Goal: Task Accomplishment & Management: Use online tool/utility

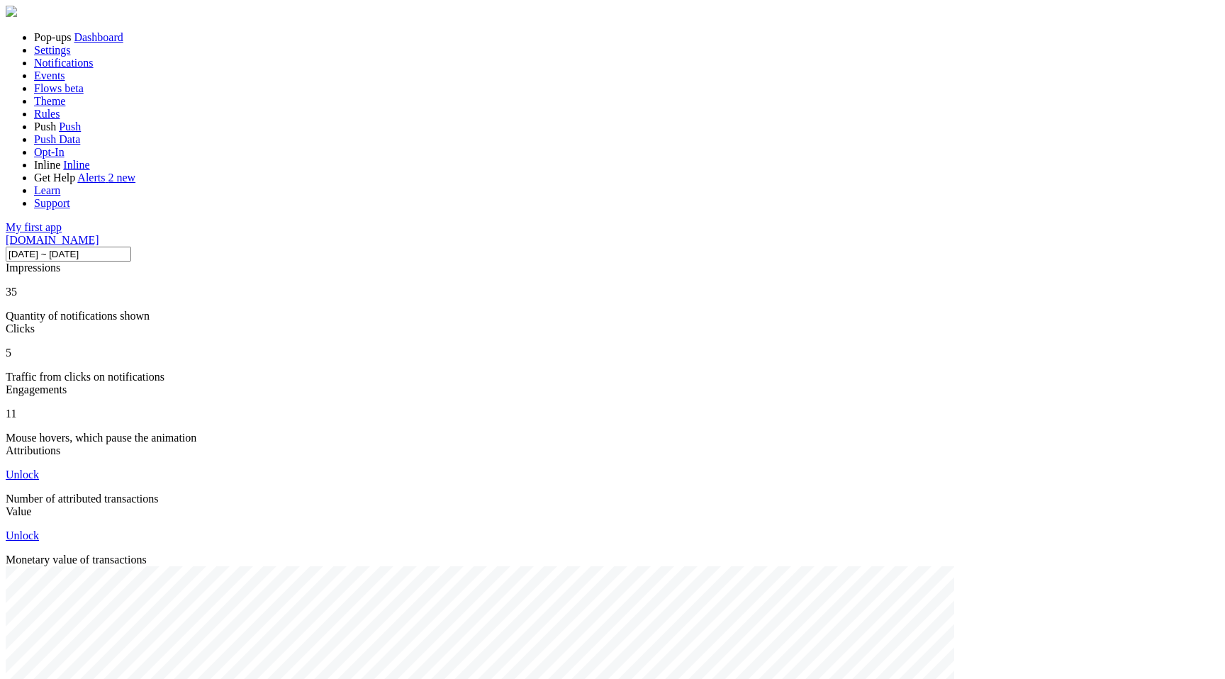
scroll to position [372, 982]
click at [94, 69] on link "Notifications" at bounding box center [64, 63] width 60 height 12
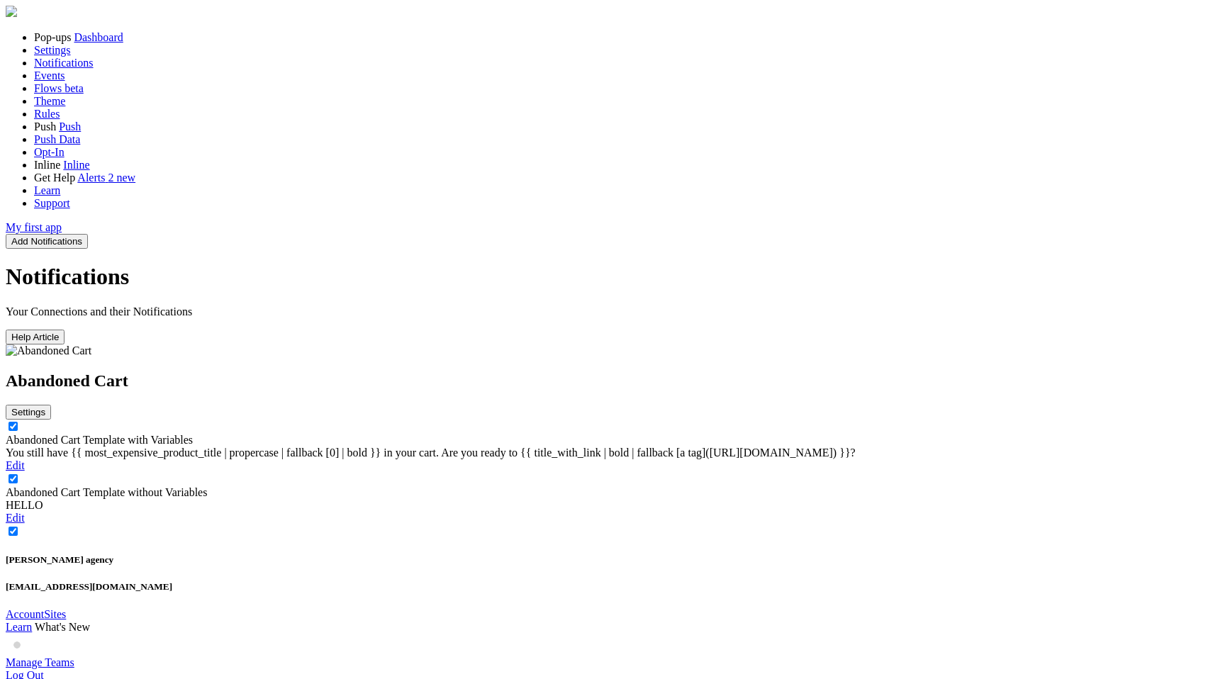
click at [193, 434] on link "Abandoned Cart Template with Variables" at bounding box center [99, 440] width 187 height 12
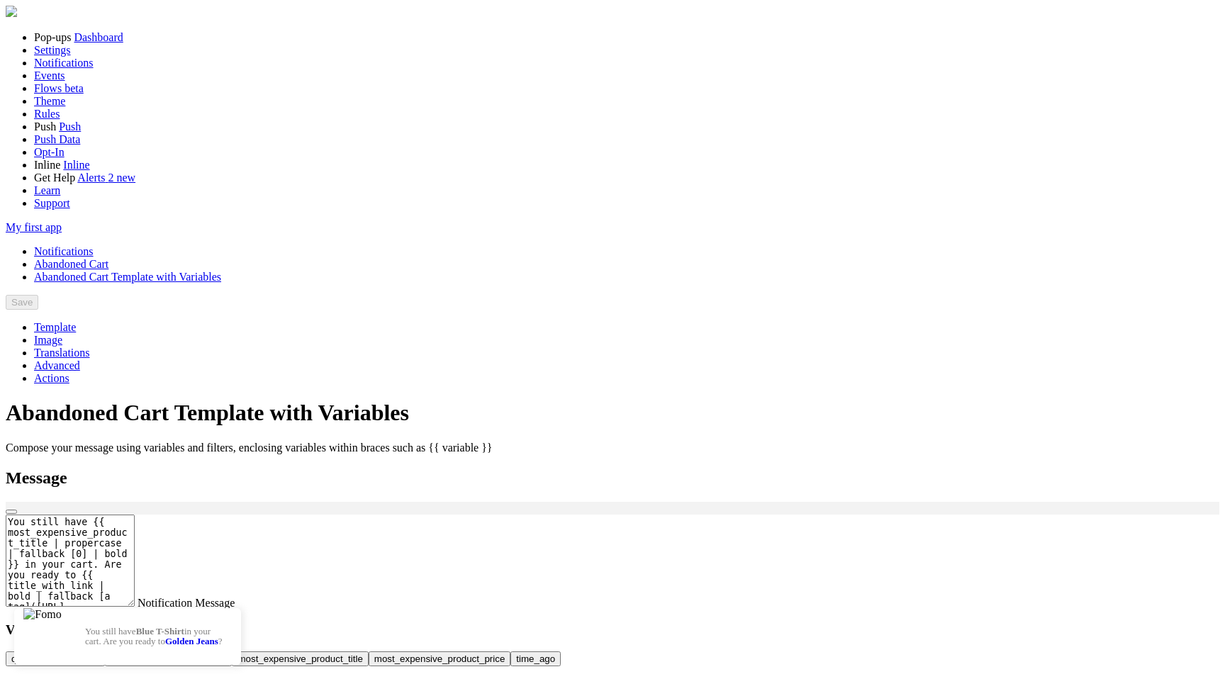
click at [69, 372] on link "Actions" at bounding box center [51, 378] width 35 height 12
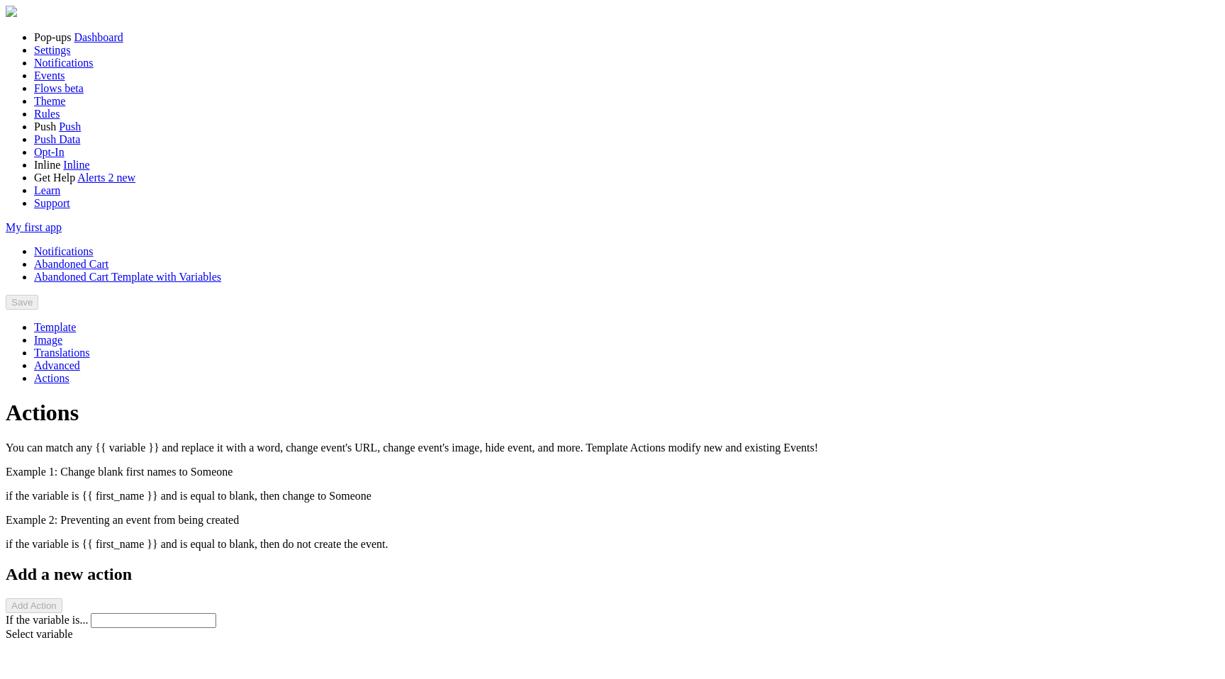
click at [94, 245] on link "Notifications" at bounding box center [64, 251] width 60 height 12
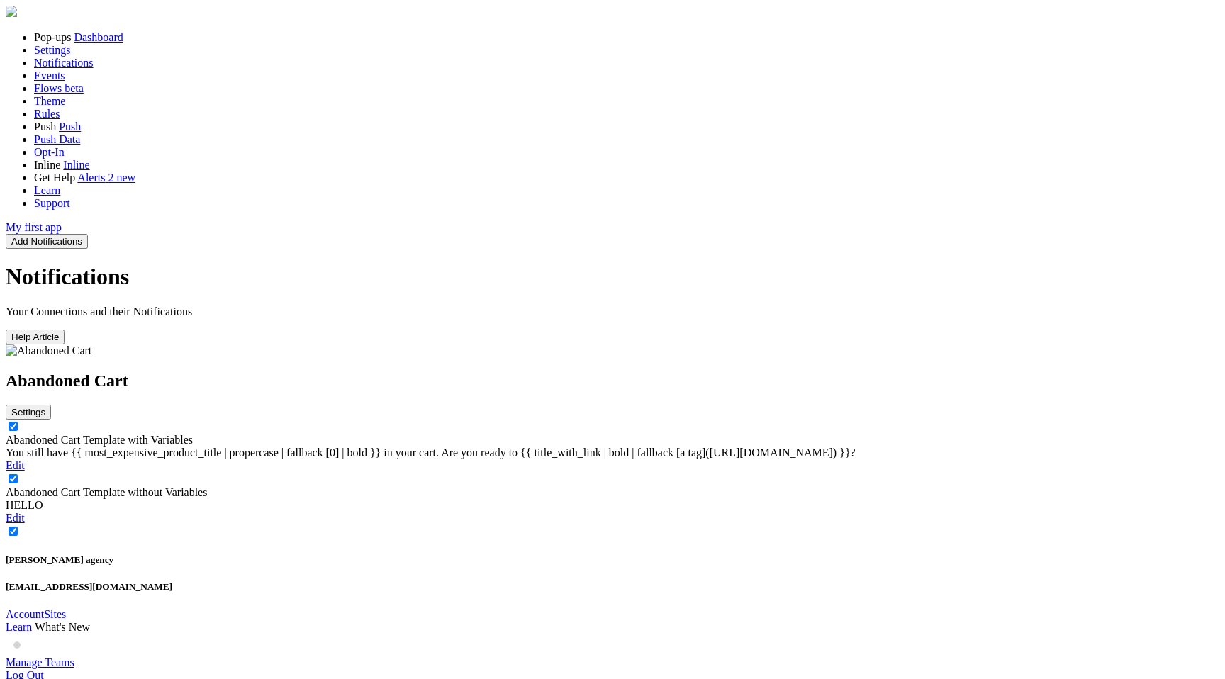
click at [51, 405] on button "Settings" at bounding box center [28, 412] width 45 height 15
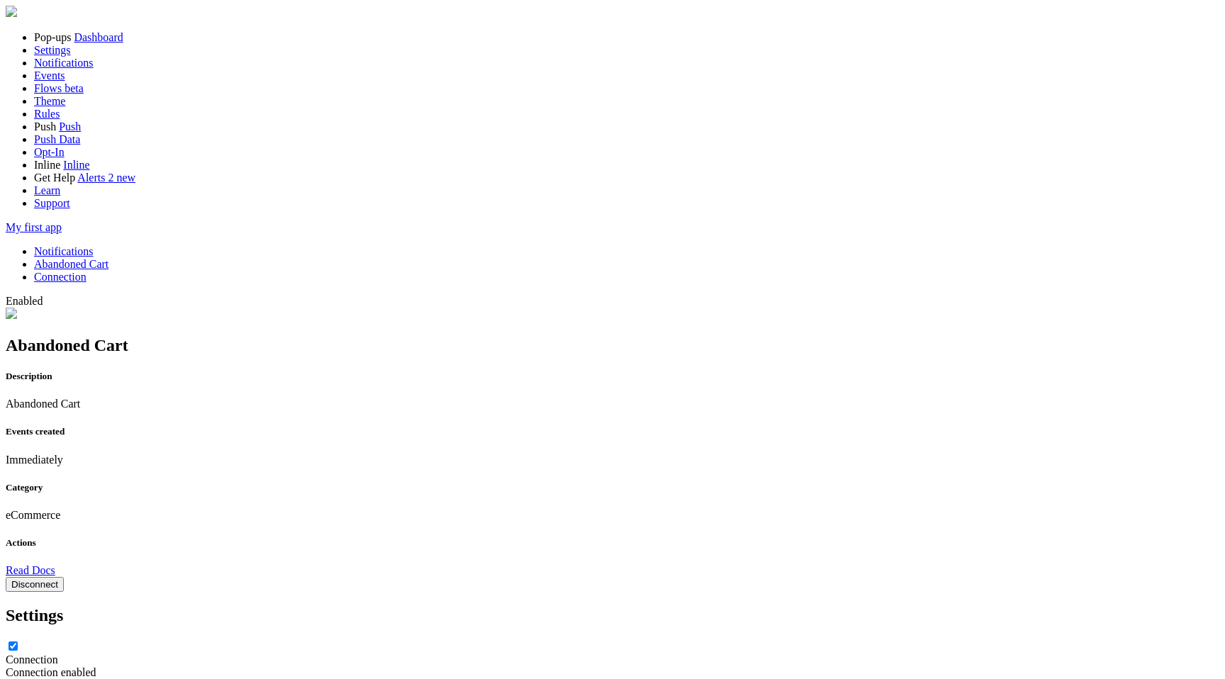
click at [64, 577] on button "Disconnect" at bounding box center [35, 584] width 58 height 15
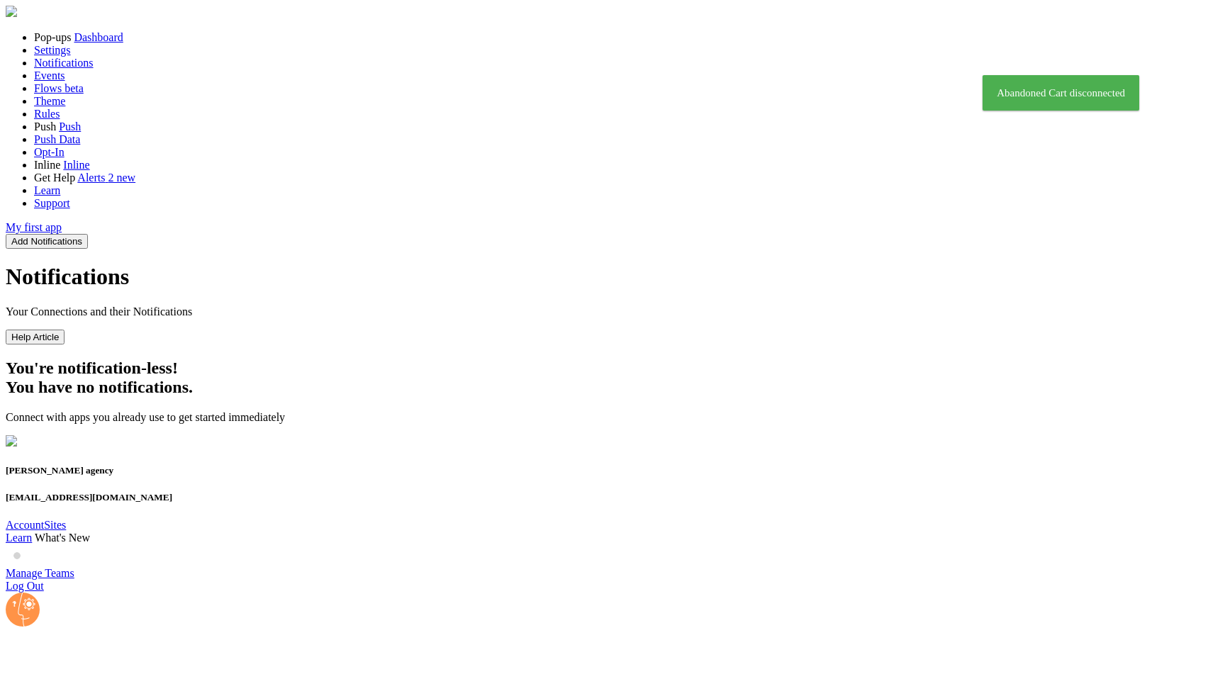
click at [88, 234] on button "Add Notifications" at bounding box center [47, 241] width 82 height 15
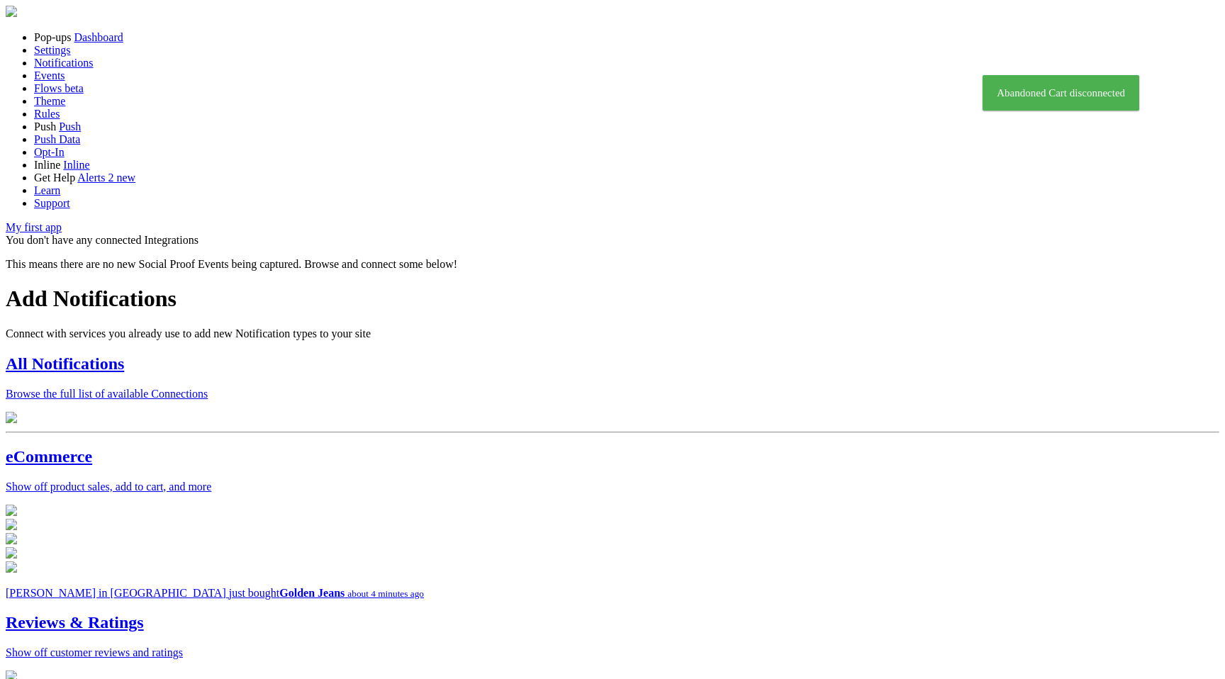
click at [483, 354] on div "All Notifications Browse the full list of available Connections" at bounding box center [613, 377] width 1214 height 46
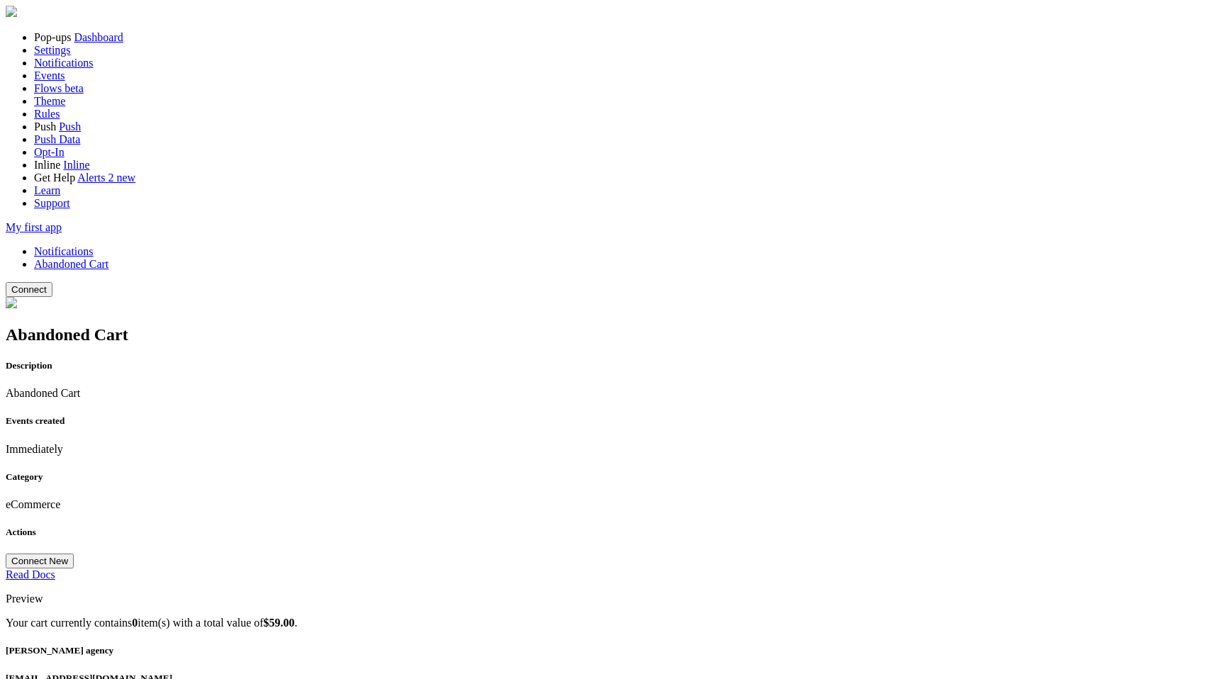
click at [94, 245] on link "Notifications" at bounding box center [64, 251] width 60 height 12
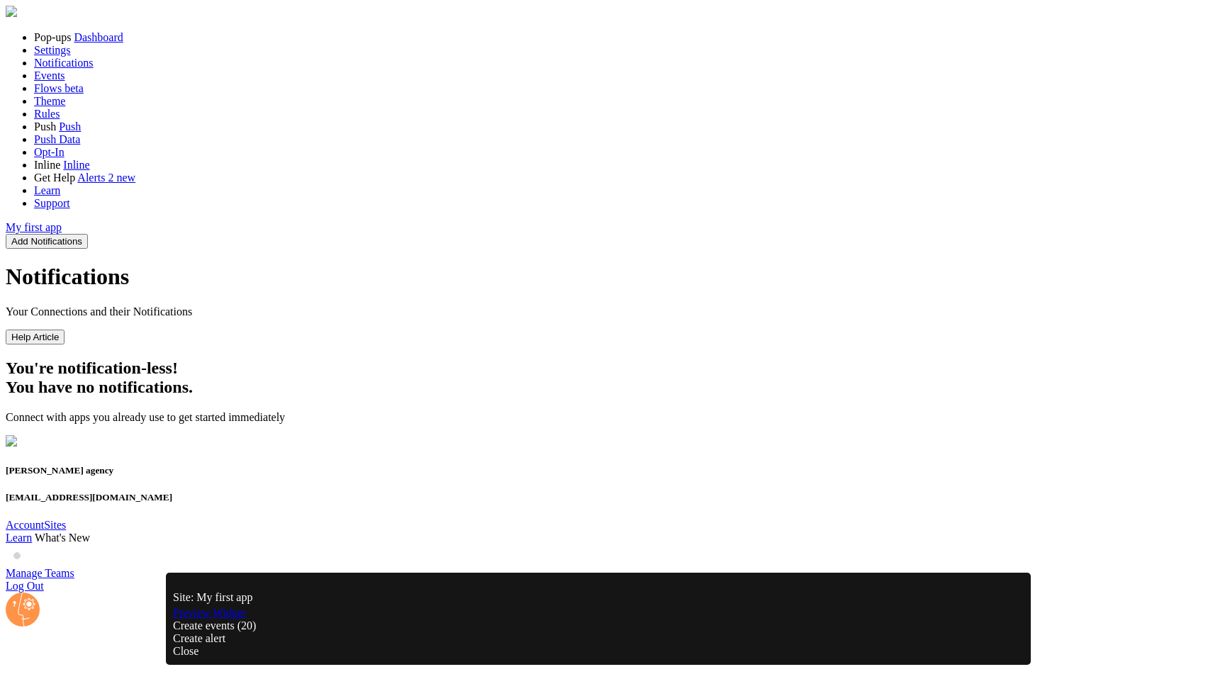
click at [88, 234] on button "Add Notifications" at bounding box center [47, 241] width 82 height 15
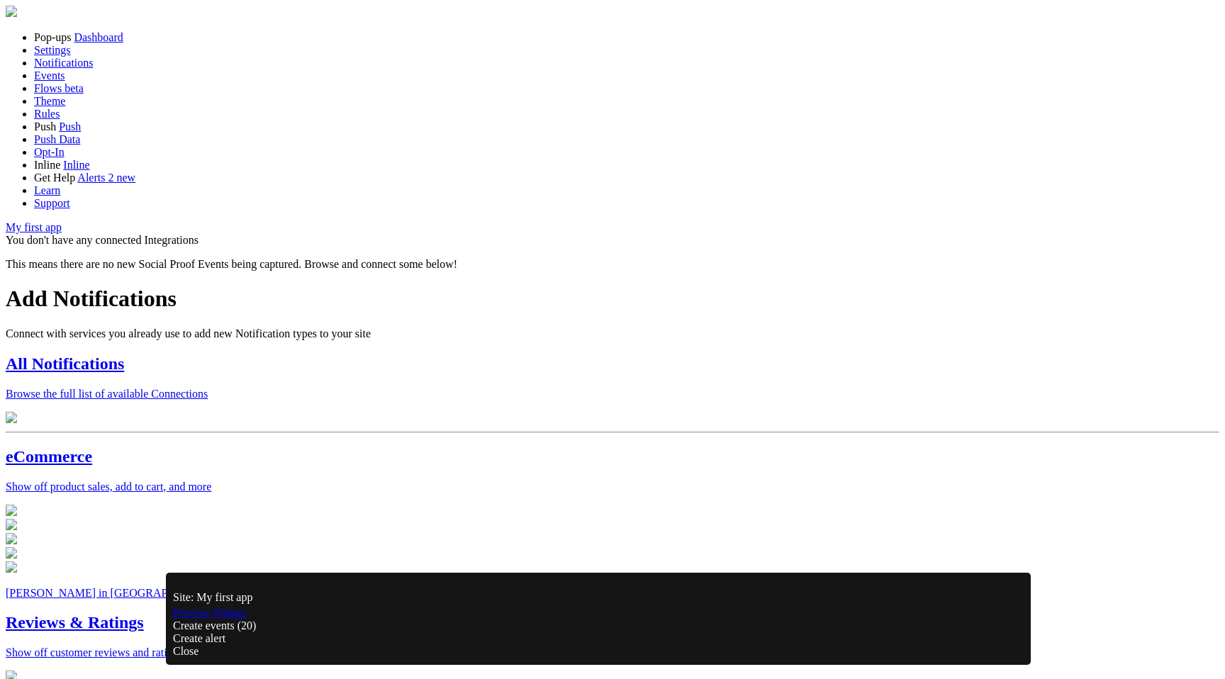
click at [445, 354] on div "All Notifications Browse the full list of available Connections" at bounding box center [613, 377] width 1214 height 46
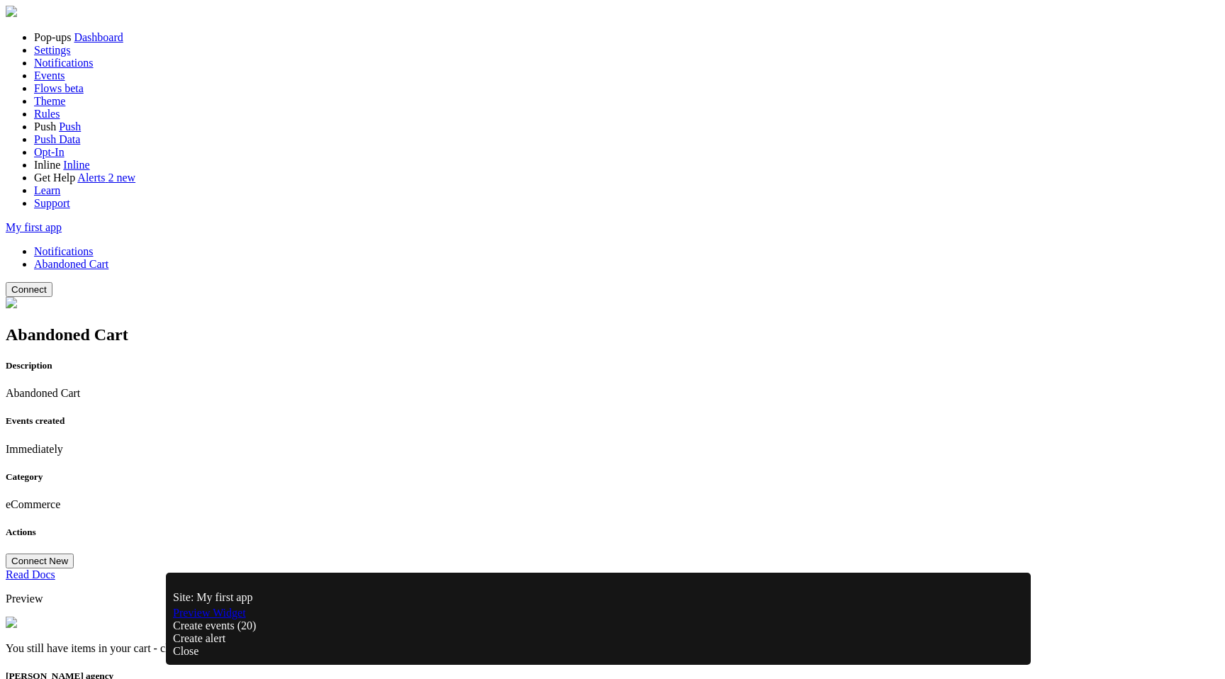
click at [1005, 645] on div "Close" at bounding box center [598, 651] width 851 height 13
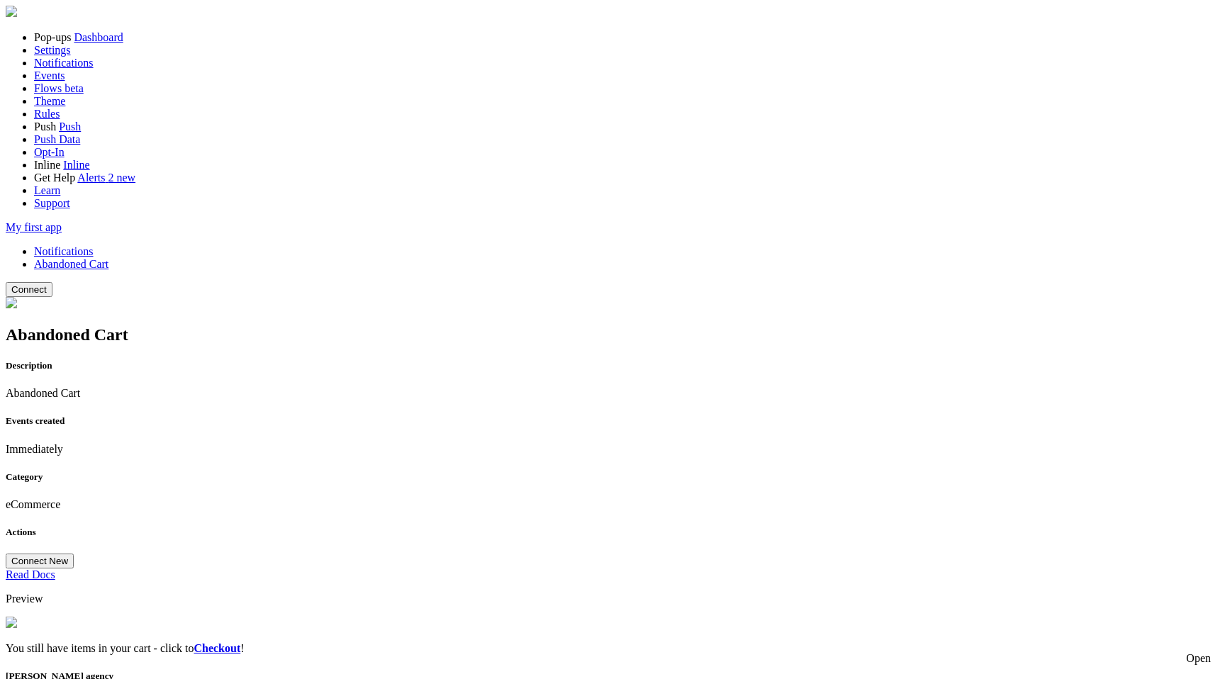
click at [94, 245] on link "Notifications" at bounding box center [64, 251] width 60 height 12
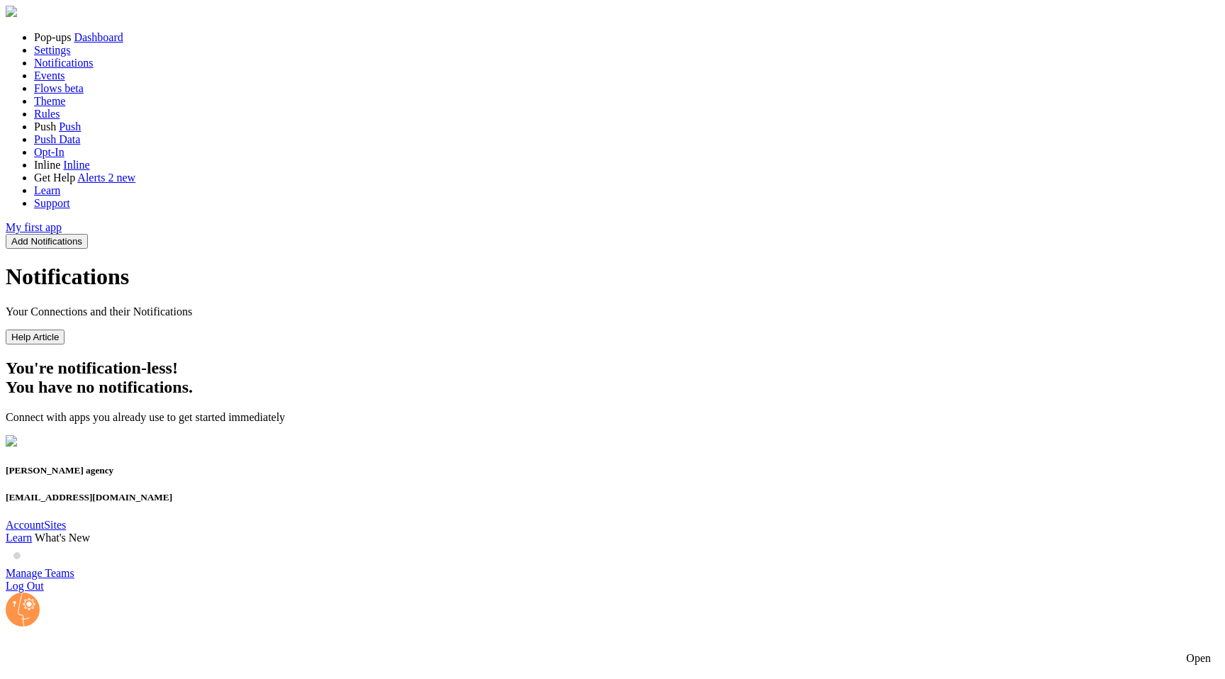
click at [504, 411] on p "Connect with apps you already use to get started immediately" at bounding box center [613, 417] width 1214 height 13
click at [88, 234] on button "Add Notifications" at bounding box center [47, 241] width 82 height 15
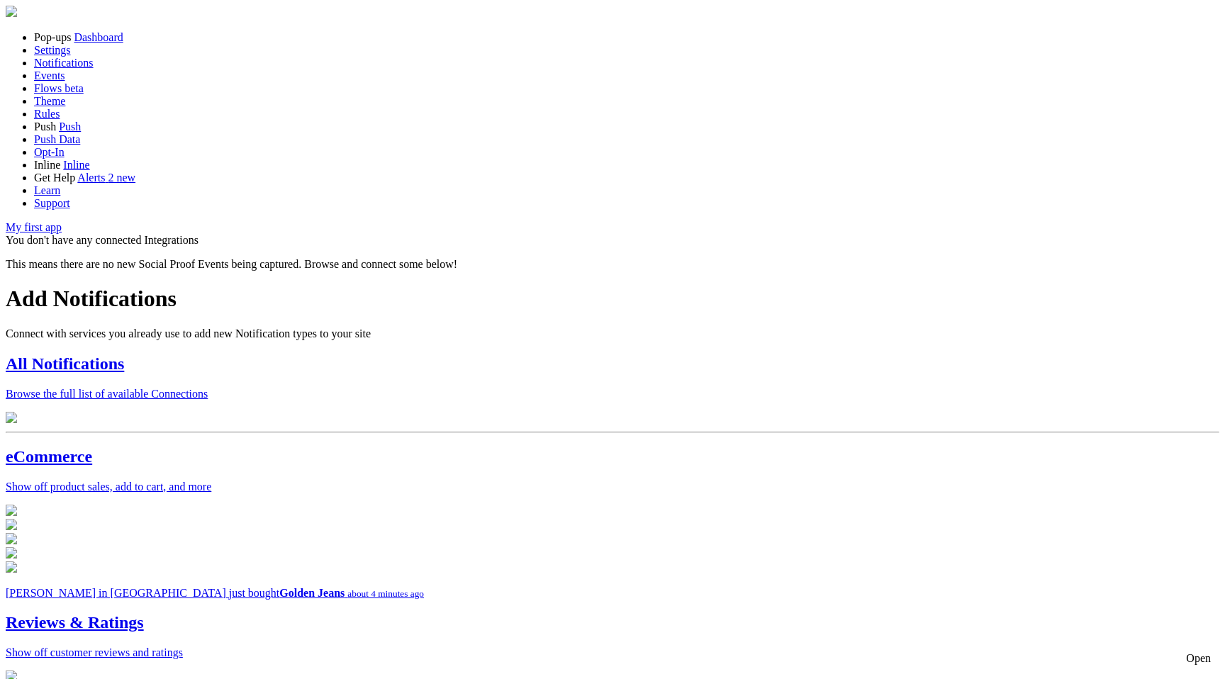
click at [390, 493] on p "Show off product sales, add to cart, and more" at bounding box center [613, 487] width 1214 height 13
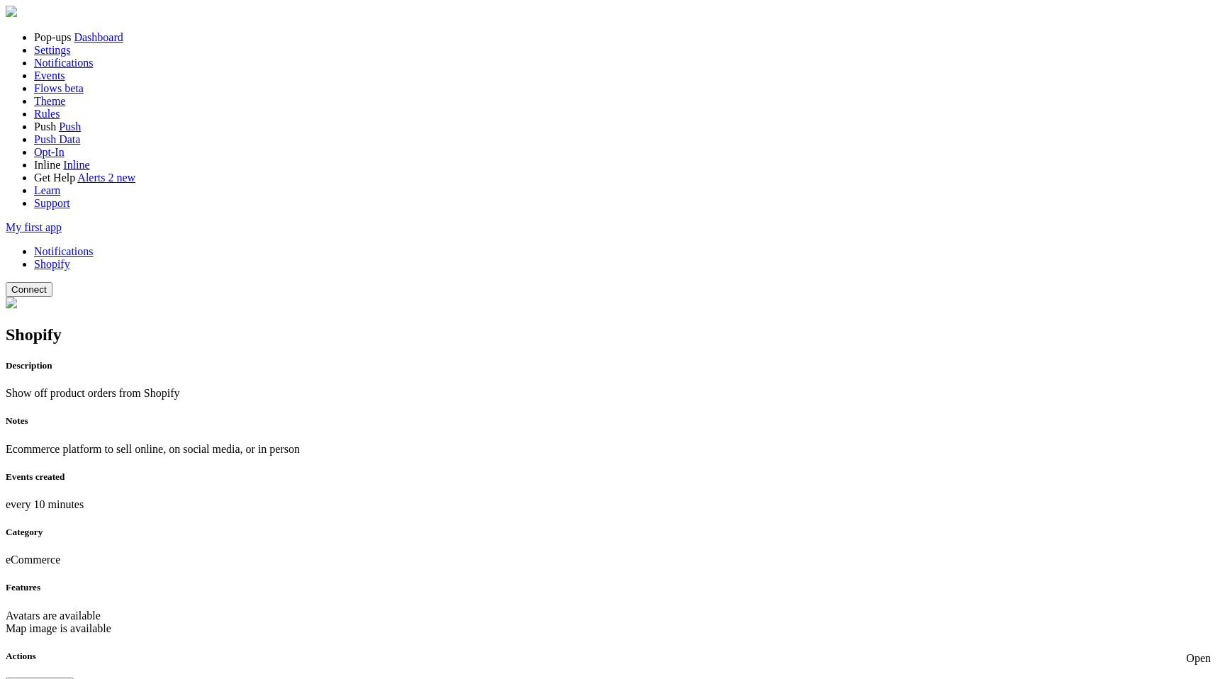
click at [52, 282] on button "Connect" at bounding box center [29, 289] width 47 height 15
drag, startPoint x: 597, startPoint y: 91, endPoint x: 849, endPoint y: 92, distance: 251.6
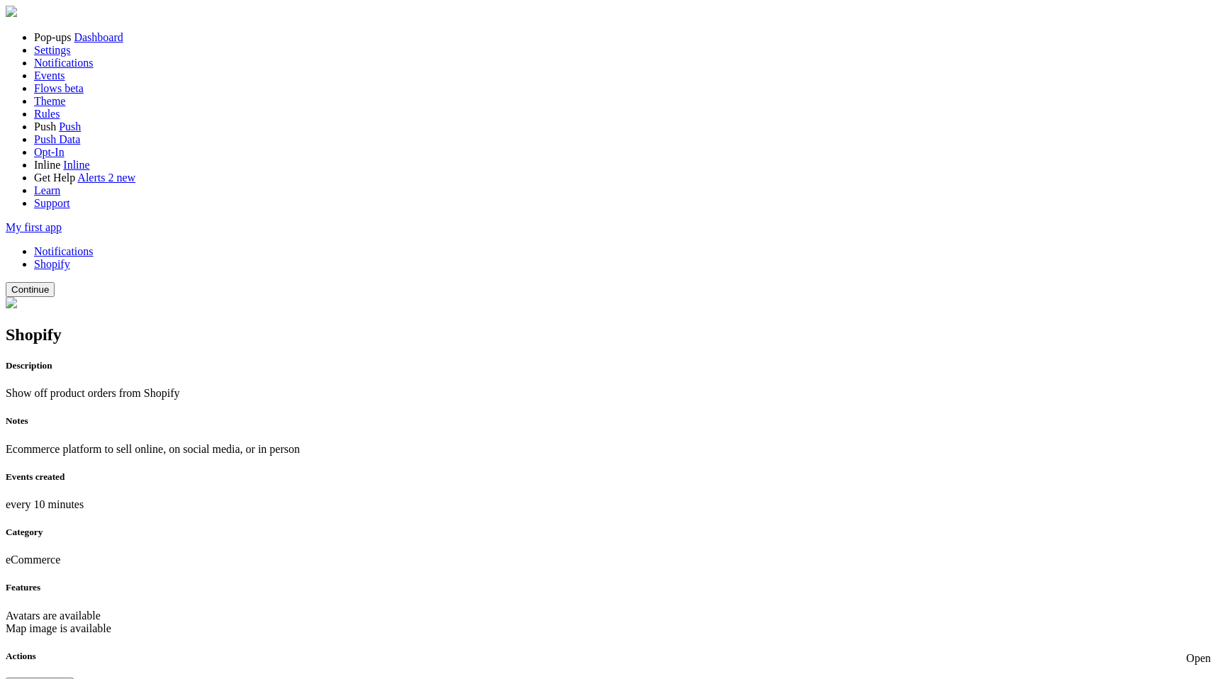
copy div "into any field to skip server side validation"
drag, startPoint x: 436, startPoint y: 155, endPoint x: 541, endPoint y: 142, distance: 105.7
drag, startPoint x: 661, startPoint y: 109, endPoint x: 461, endPoint y: 101, distance: 200.8
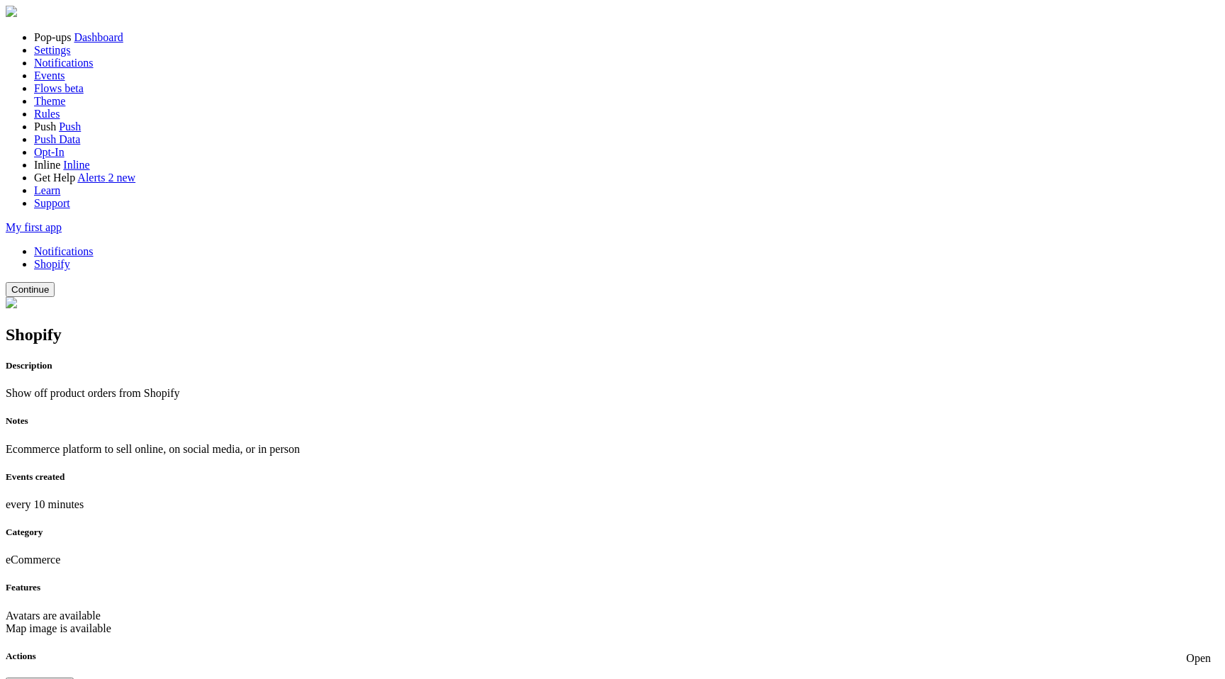
copy div "form in development environment"
drag, startPoint x: 435, startPoint y: 88, endPoint x: 540, endPoint y: 93, distance: 105.0
copy div "Dev env msg: Insert"
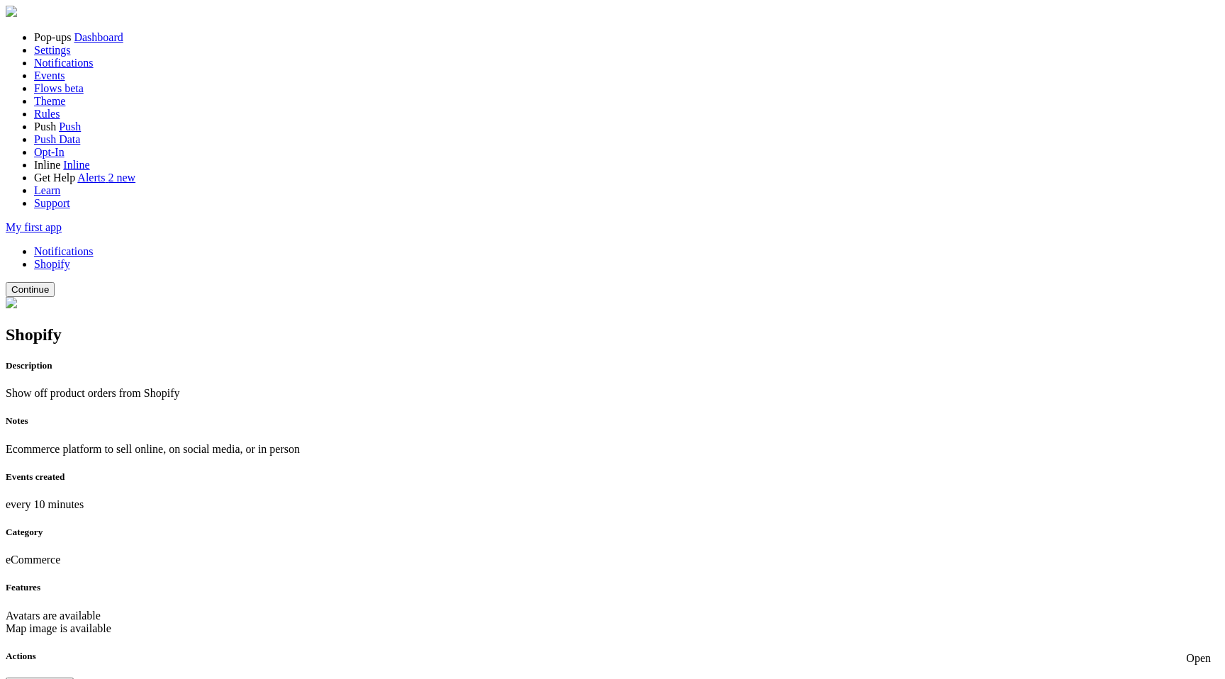
drag, startPoint x: 430, startPoint y: 92, endPoint x: 538, endPoint y: 95, distance: 108.5
copy div "Dev env msg: Inser"
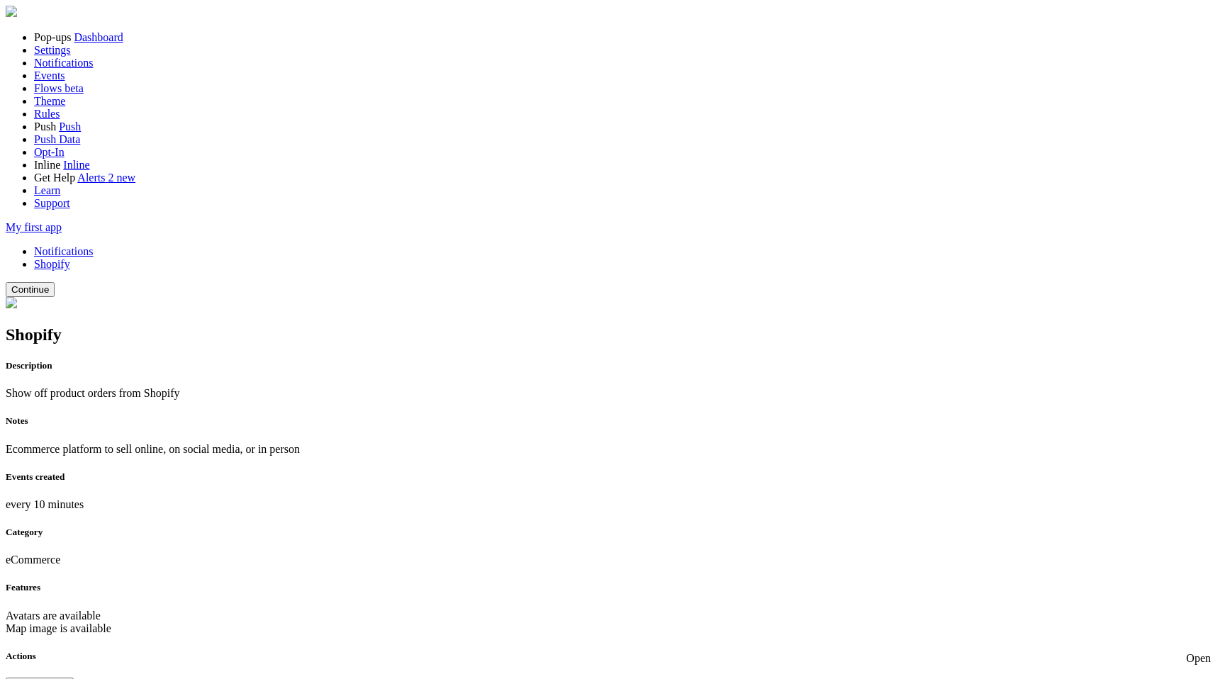
drag, startPoint x: 430, startPoint y: 91, endPoint x: 542, endPoint y: 96, distance: 112.8
copy div "Dev env msg: Insert"
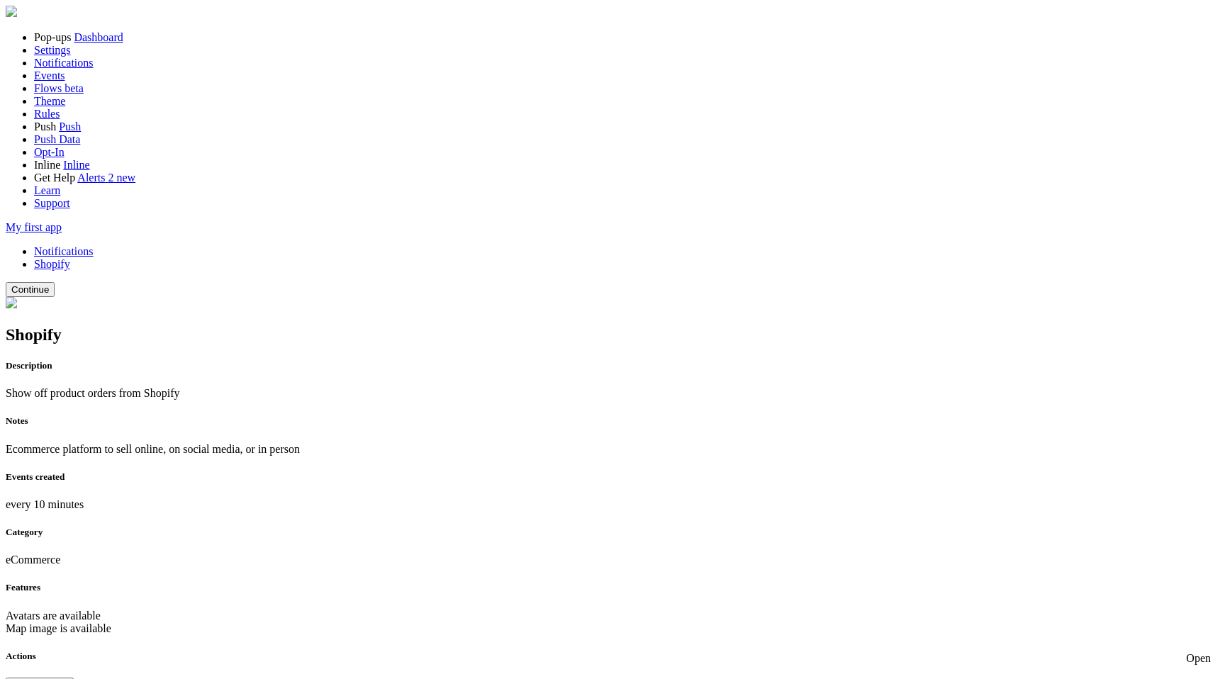
type input "mock"
click at [49, 284] on span at bounding box center [49, 289] width 0 height 11
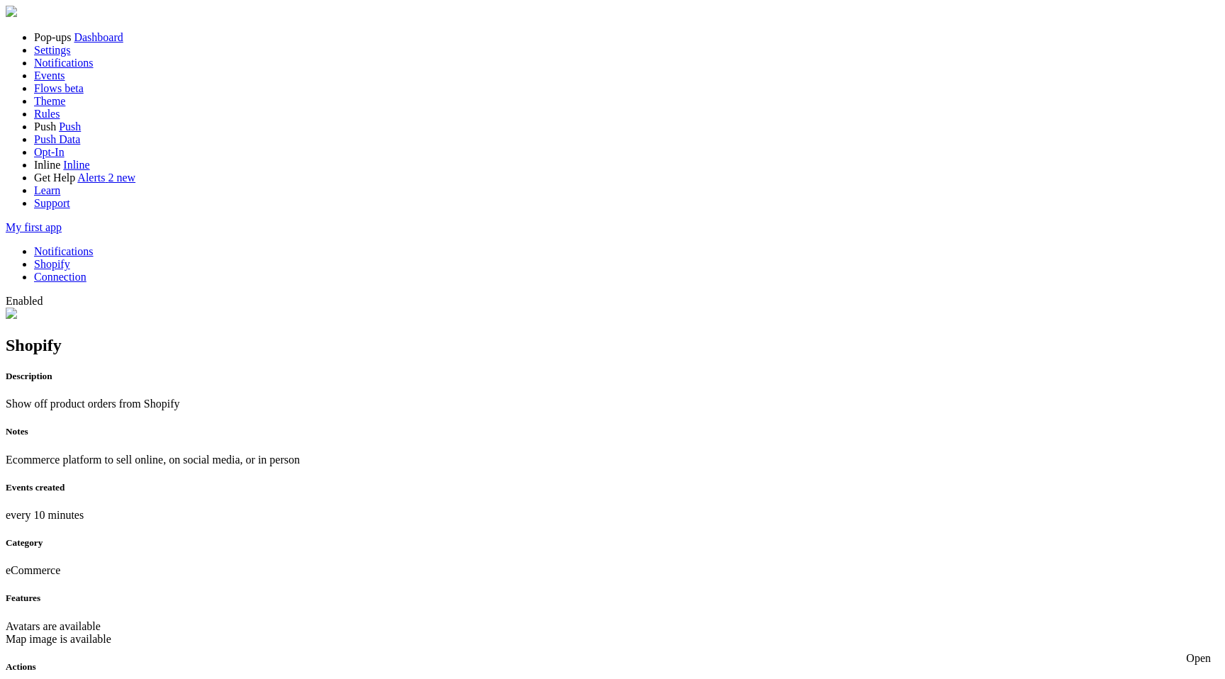
click at [94, 245] on link "Notifications" at bounding box center [64, 251] width 60 height 12
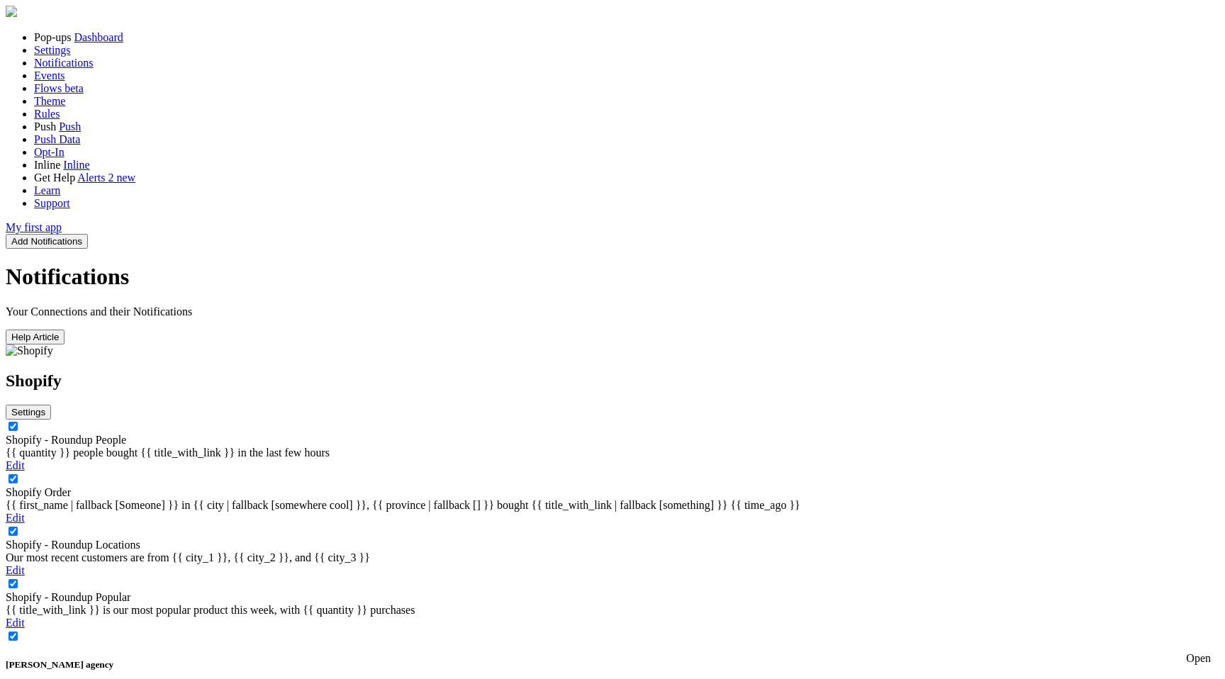
click at [45, 407] on icon at bounding box center [45, 412] width 0 height 11
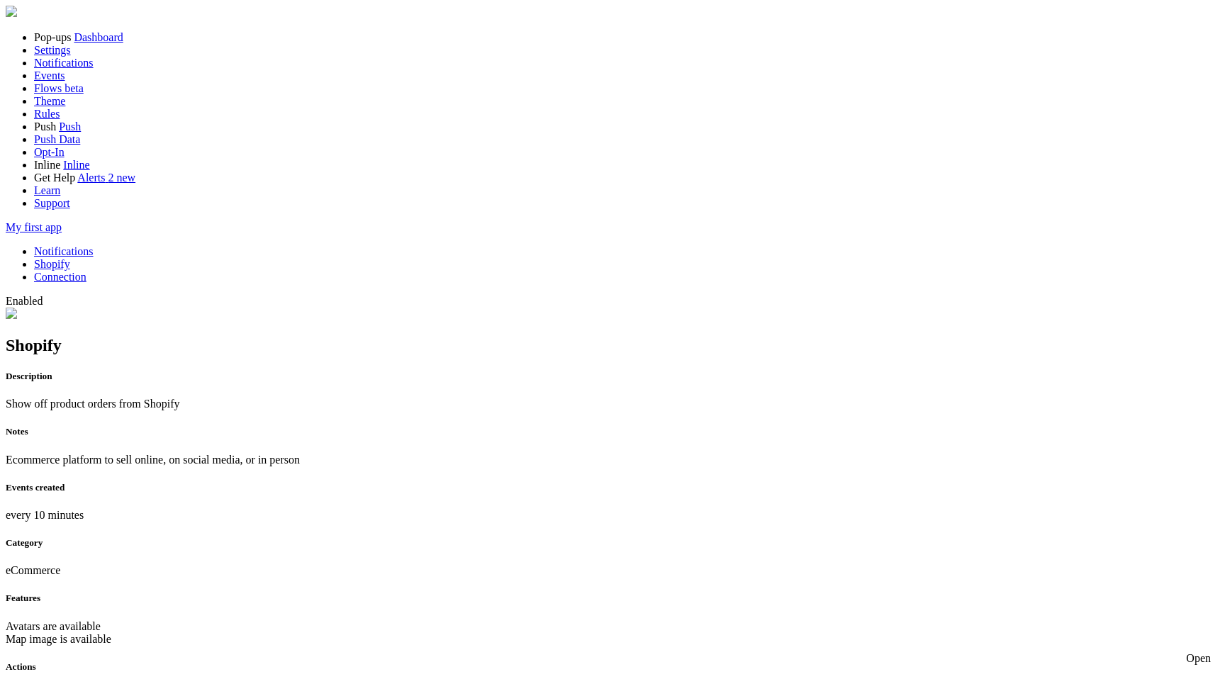
scroll to position [181, 0]
checkbox input "true"
click at [94, 245] on link "Notifications" at bounding box center [64, 251] width 60 height 12
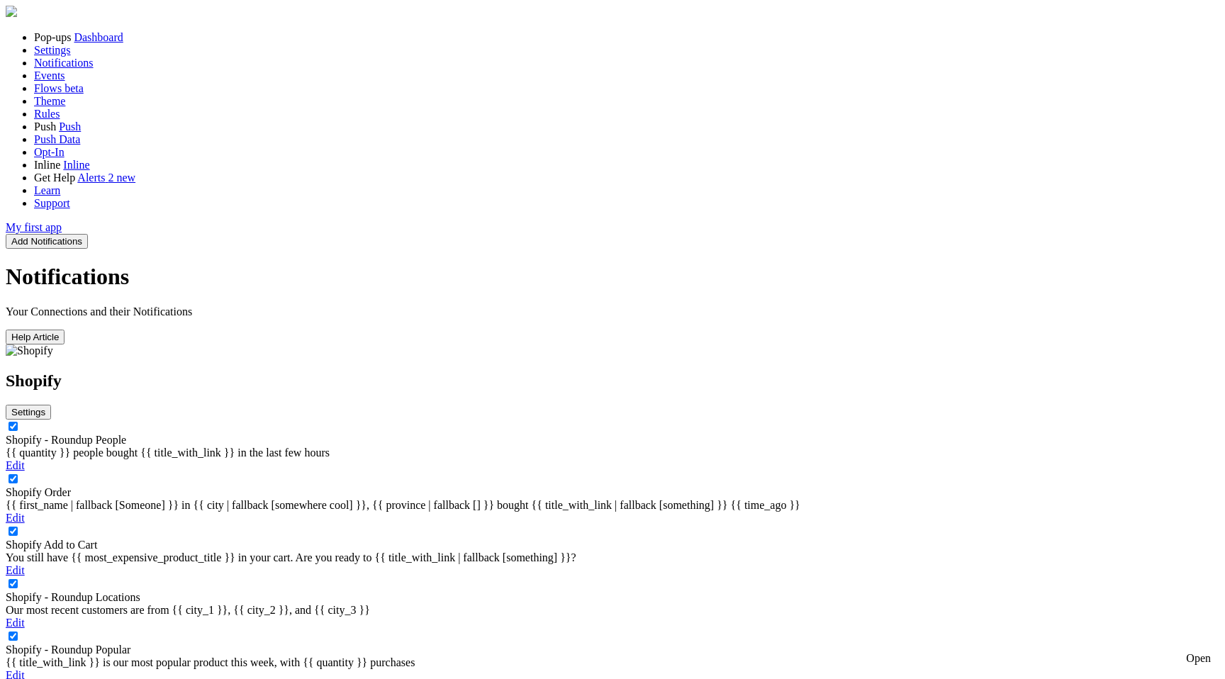
click at [97, 539] on link "Shopify Add to Cart" at bounding box center [51, 545] width 91 height 12
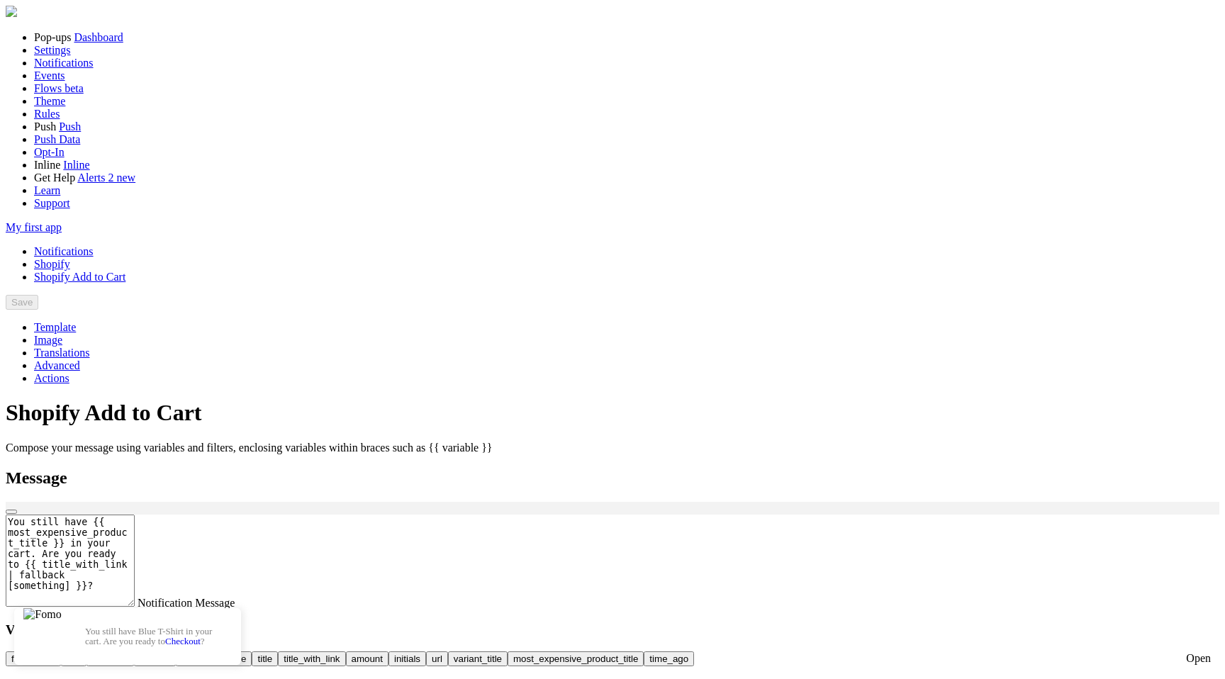
click at [94, 245] on link "Notifications" at bounding box center [64, 251] width 60 height 12
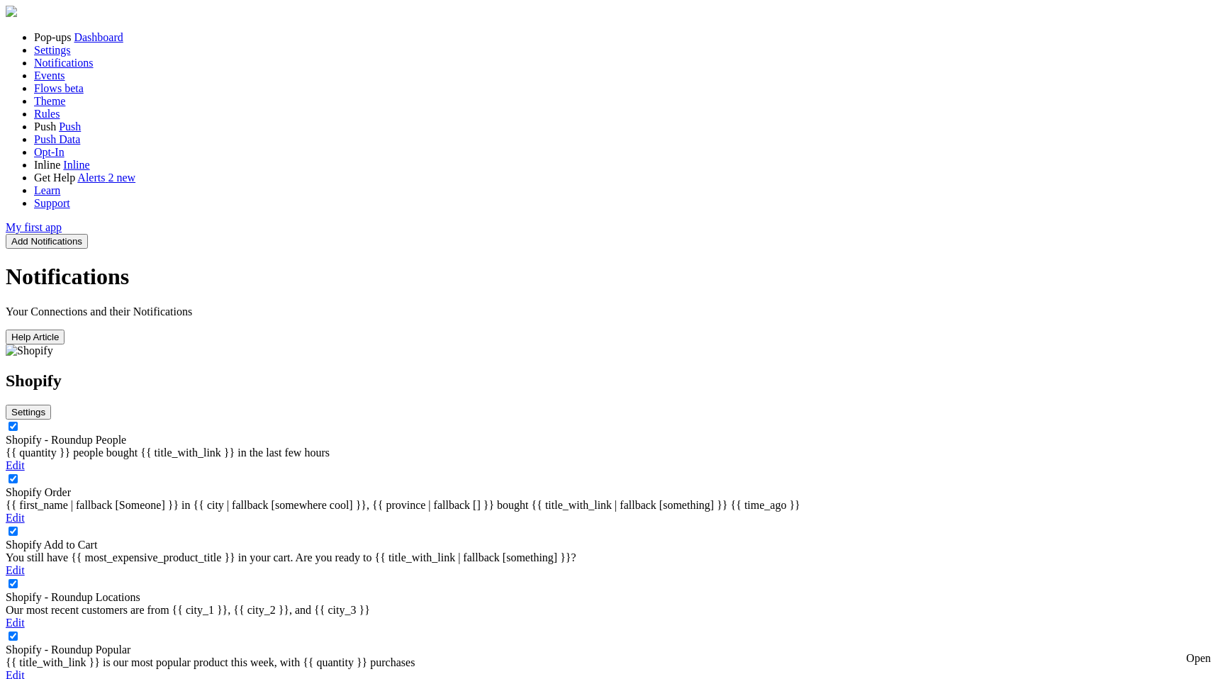
click at [25, 564] on link "Edit" at bounding box center [15, 570] width 19 height 12
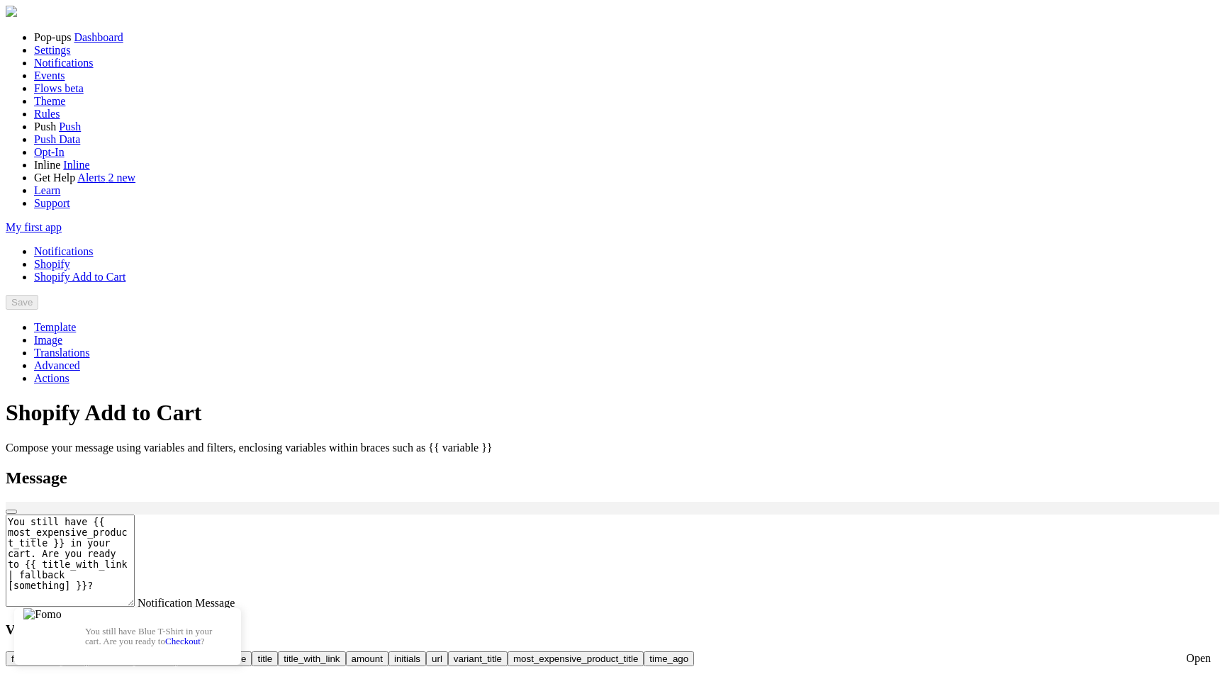
click at [135, 515] on textarea "You still have {{ most_expensive_product_title }} in your cart. Are you ready t…" at bounding box center [70, 561] width 129 height 92
click at [992, 515] on div "You still have Blue T-Shirt in your cart. Are you ready to Checkout ?" at bounding box center [613, 515] width 1214 height 0
click at [135, 515] on textarea "You still have {{ most_expensive_product_title }} in your cart. Are you ready t…" at bounding box center [70, 561] width 129 height 92
type textarea "You still have {{ most_expensive_product_title }} in your cart. Are you ready t…"
click at [906, 515] on div "You still have Blue T-Shirt in your cart. Are you ready to Checkout ?" at bounding box center [613, 515] width 1214 height 0
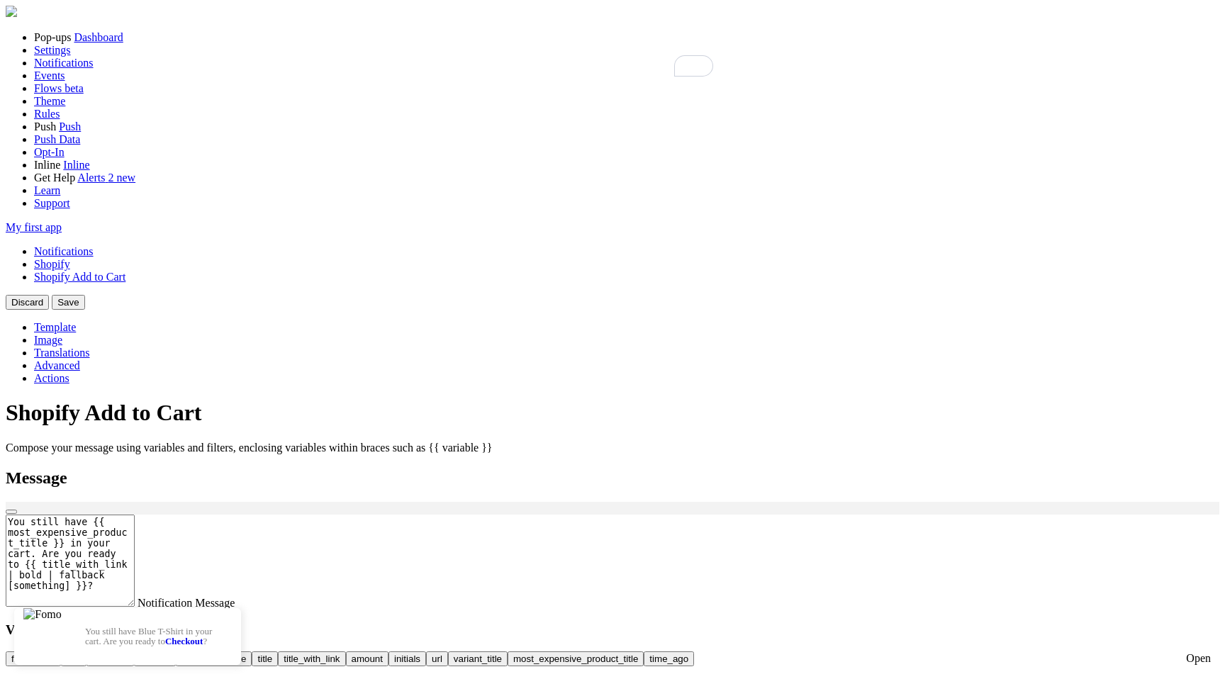
scroll to position [254, 0]
click at [227, 627] on p "You still have Blue T-Shirt in your cart. Are you ready to Checkout ?" at bounding box center [156, 637] width 142 height 21
click at [1197, 657] on div "Open" at bounding box center [1198, 658] width 25 height 13
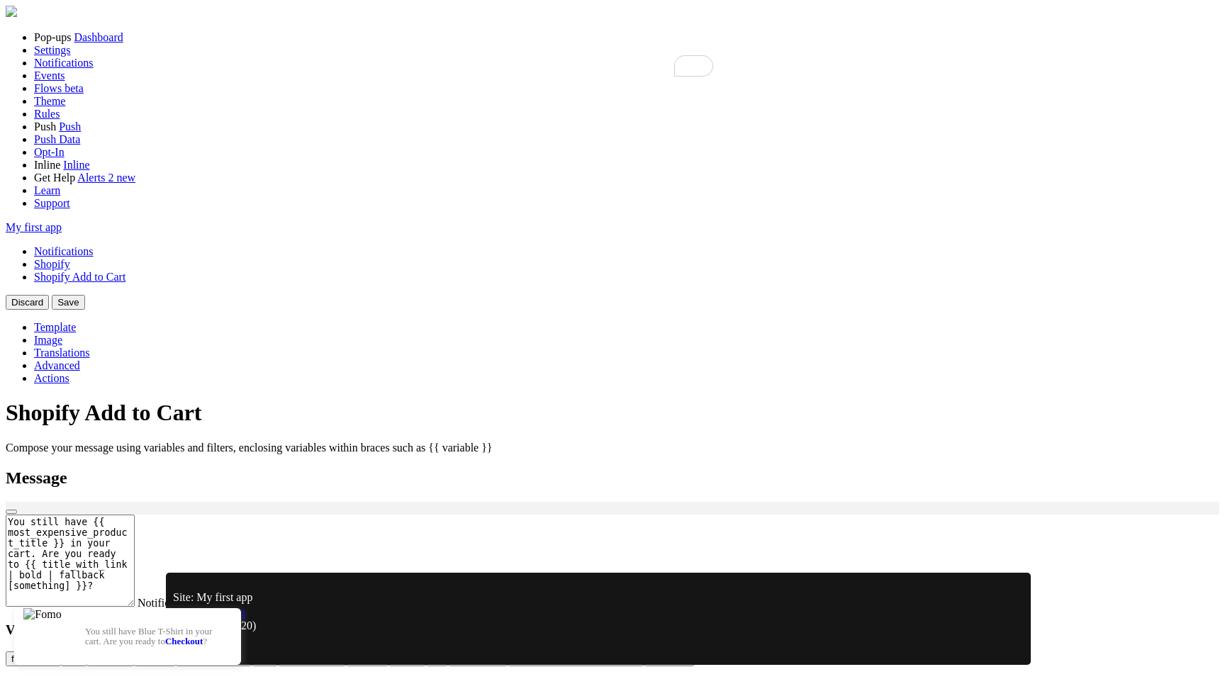
click at [229, 619] on link "Preview Widget" at bounding box center [209, 613] width 73 height 12
click at [135, 515] on textarea "You still have {{ most_expensive_product_title }} in your cart. Are you ready t…" at bounding box center [70, 561] width 129 height 92
click at [11, 512] on span "button" at bounding box center [11, 512] width 0 height 0
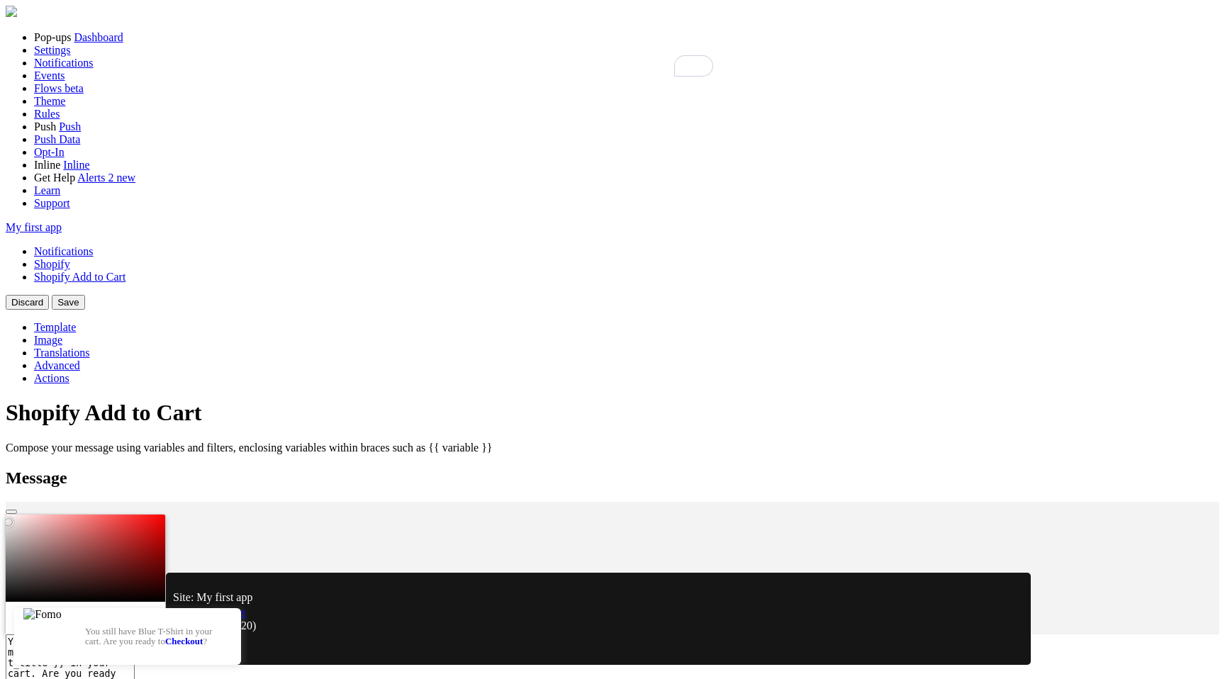
click at [459, 502] on div "You still have Blue T-Shirt in your cart. Are you ready to Checkout ?" at bounding box center [613, 568] width 1214 height 133
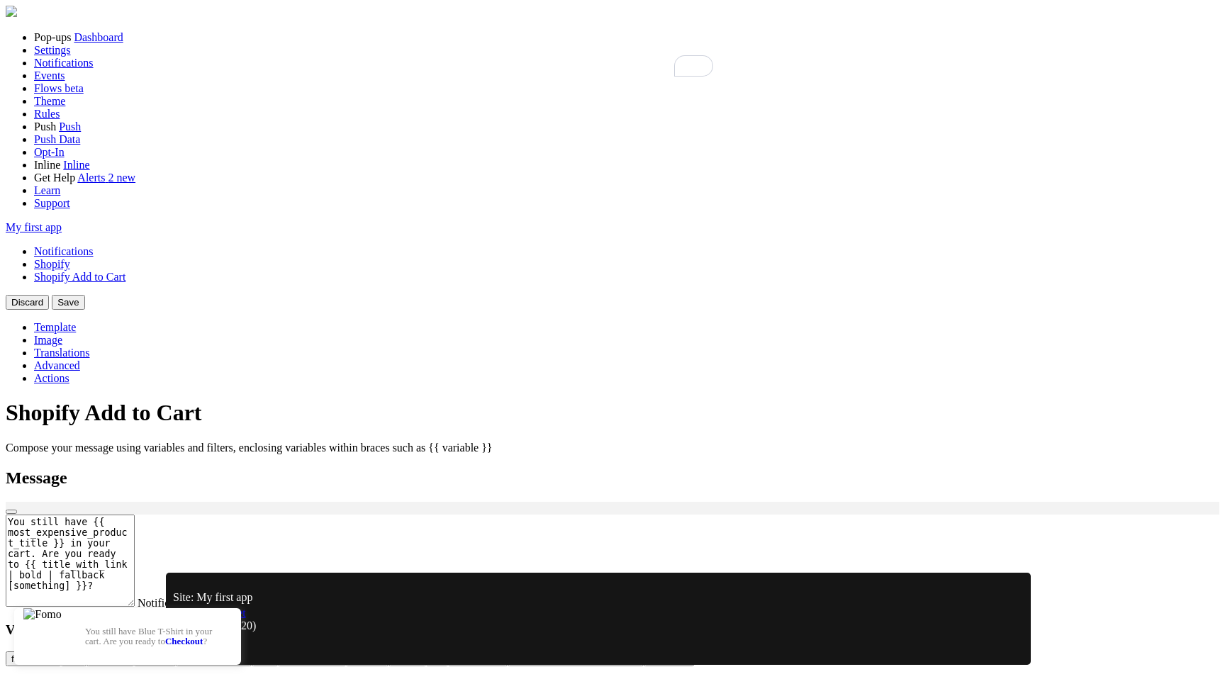
click at [94, 245] on link "Notifications" at bounding box center [64, 251] width 60 height 12
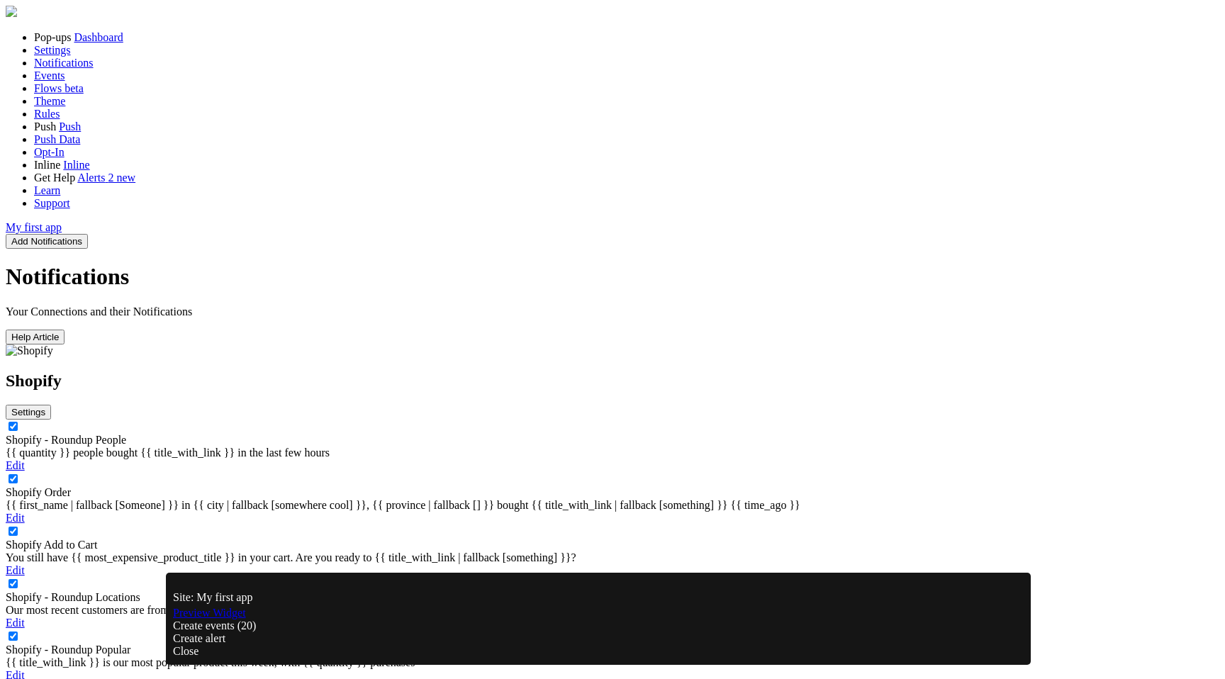
click at [51, 405] on button "Settings" at bounding box center [28, 412] width 45 height 15
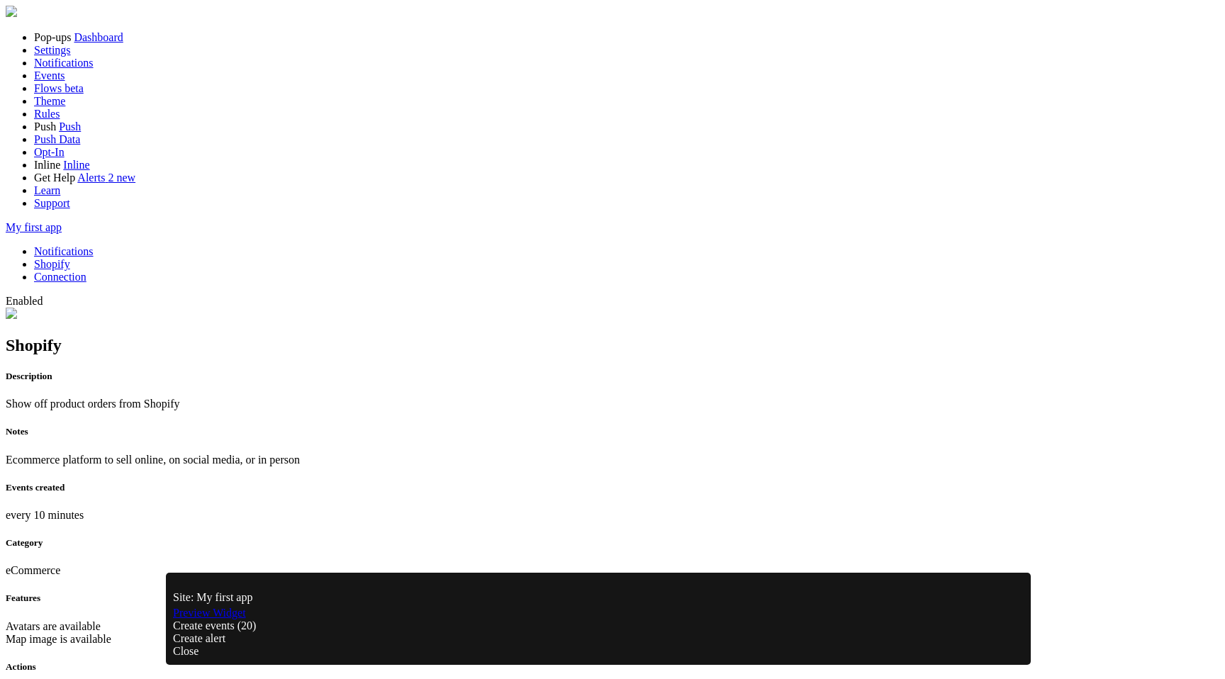
scroll to position [812, 0]
click at [94, 245] on link "Notifications" at bounding box center [64, 251] width 60 height 12
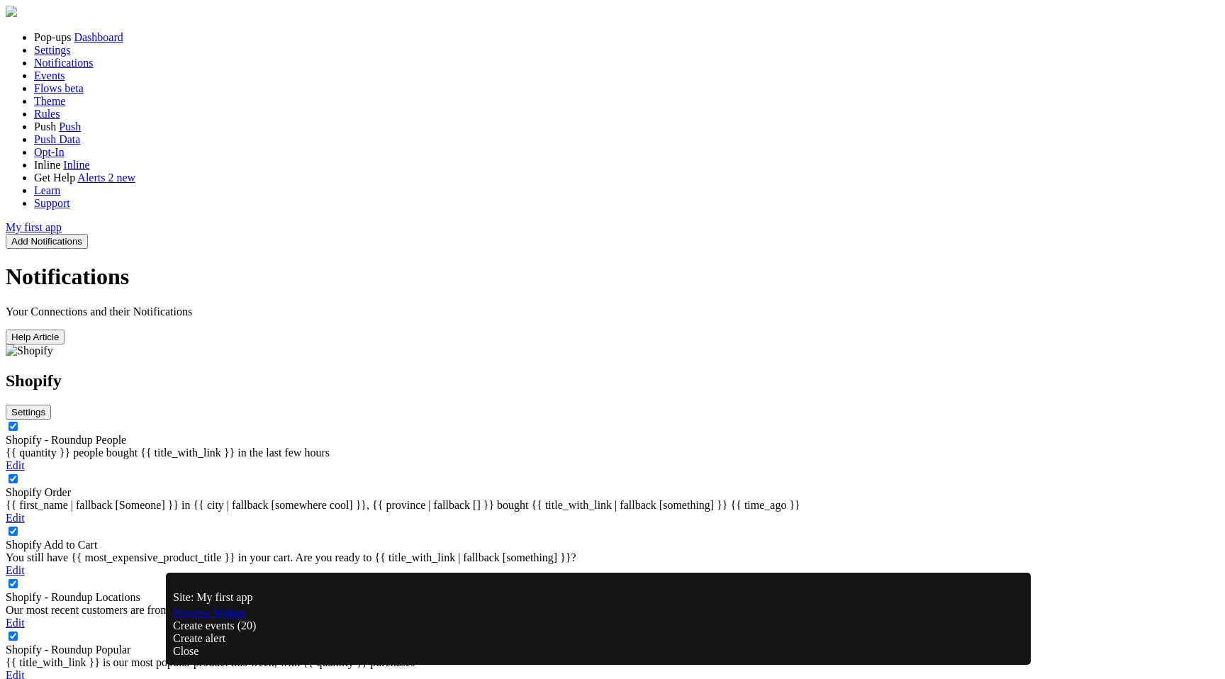
click at [45, 407] on icon at bounding box center [45, 412] width 0 height 11
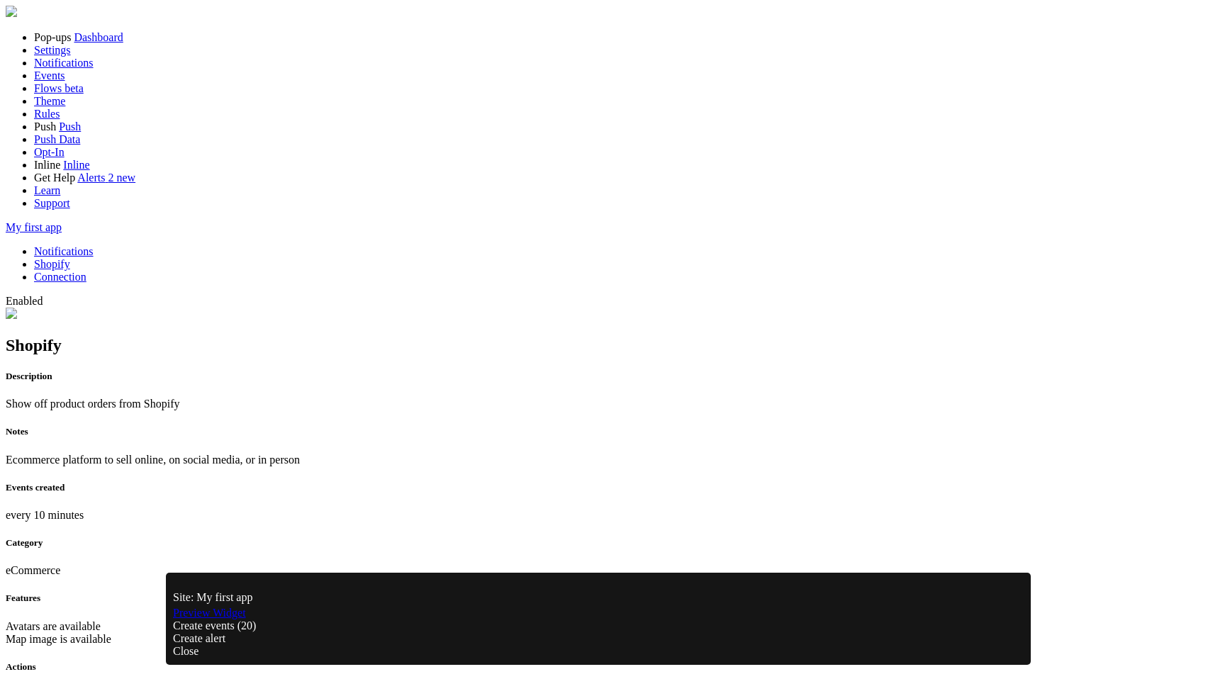
scroll to position [146, 0]
checkbox input "true"
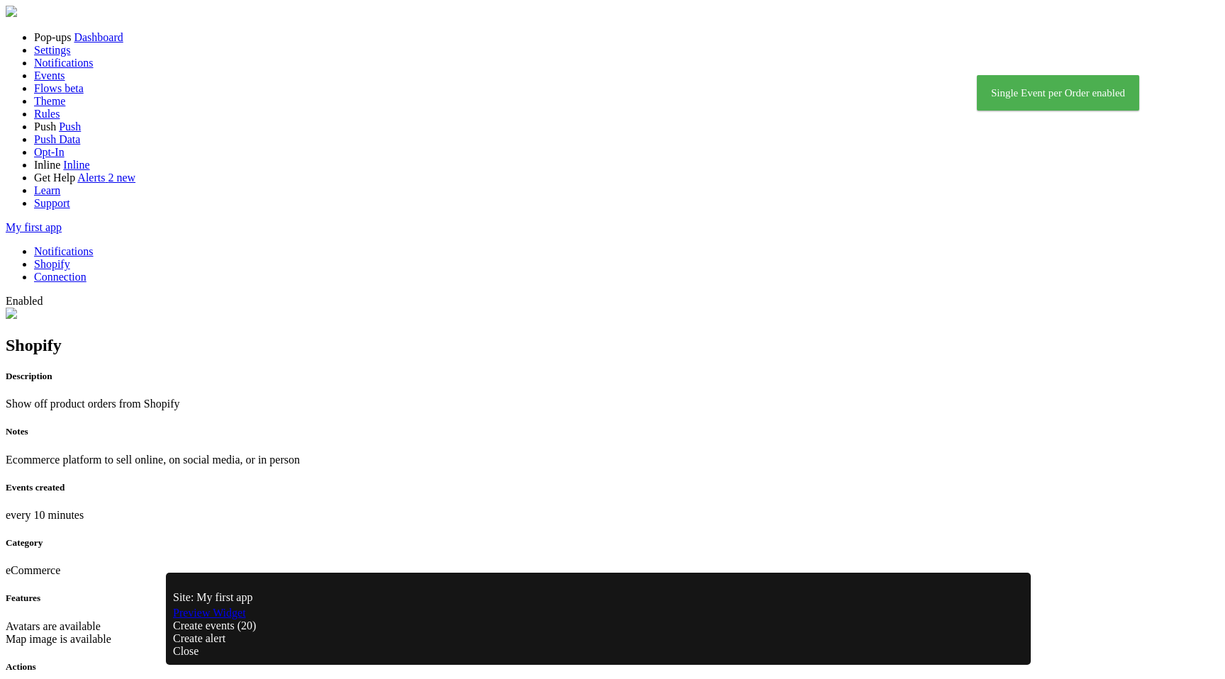
click at [94, 245] on link "Notifications" at bounding box center [64, 251] width 60 height 12
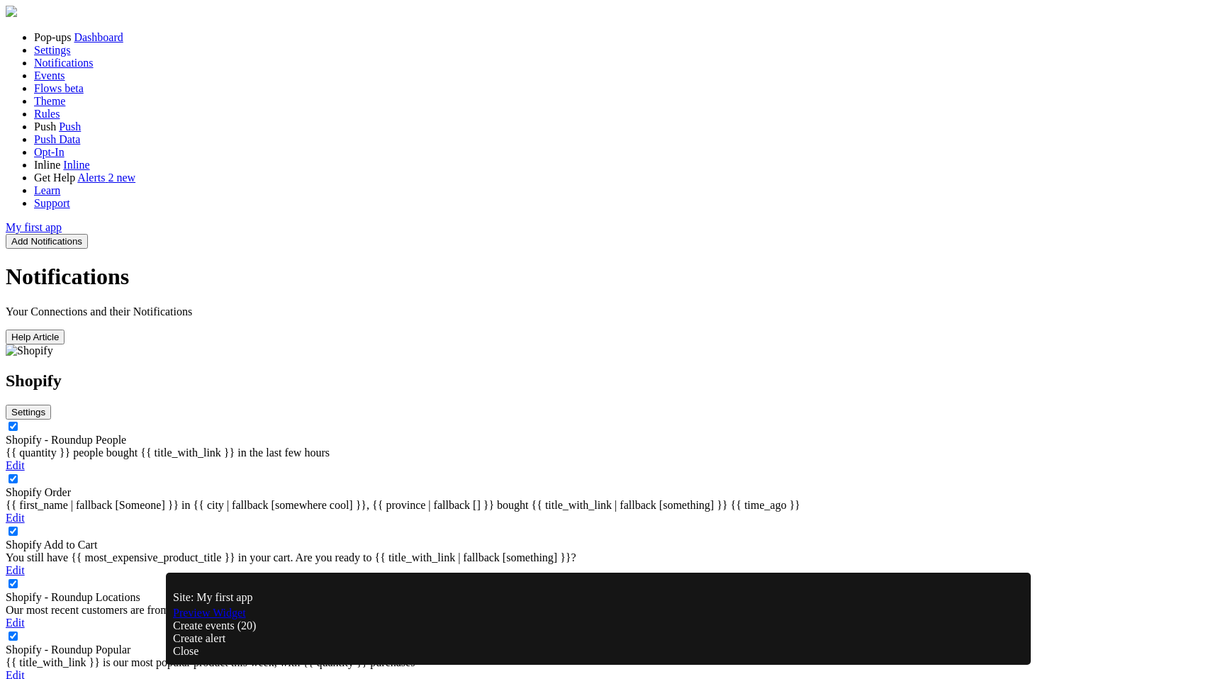
click at [491, 499] on div "{{ first_name | fallback [Someone] }} in {{ city | fallback [somewhere cool] }}…" at bounding box center [613, 505] width 1214 height 13
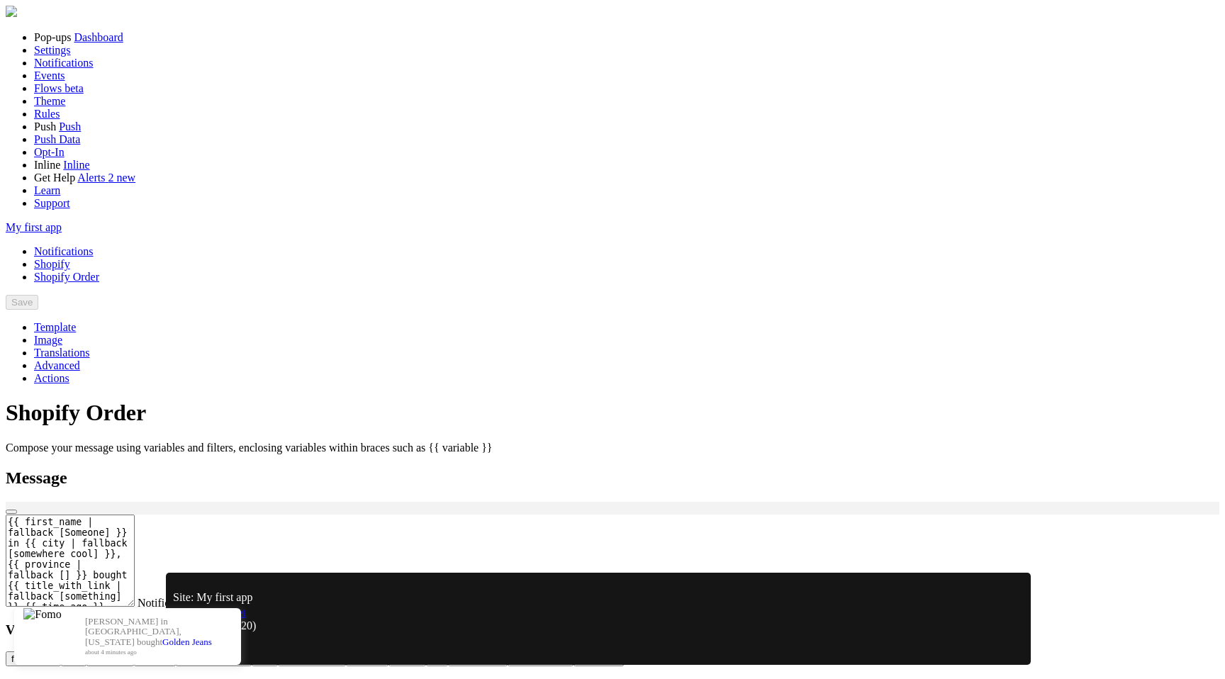
click at [94, 245] on link "Notifications" at bounding box center [64, 251] width 60 height 12
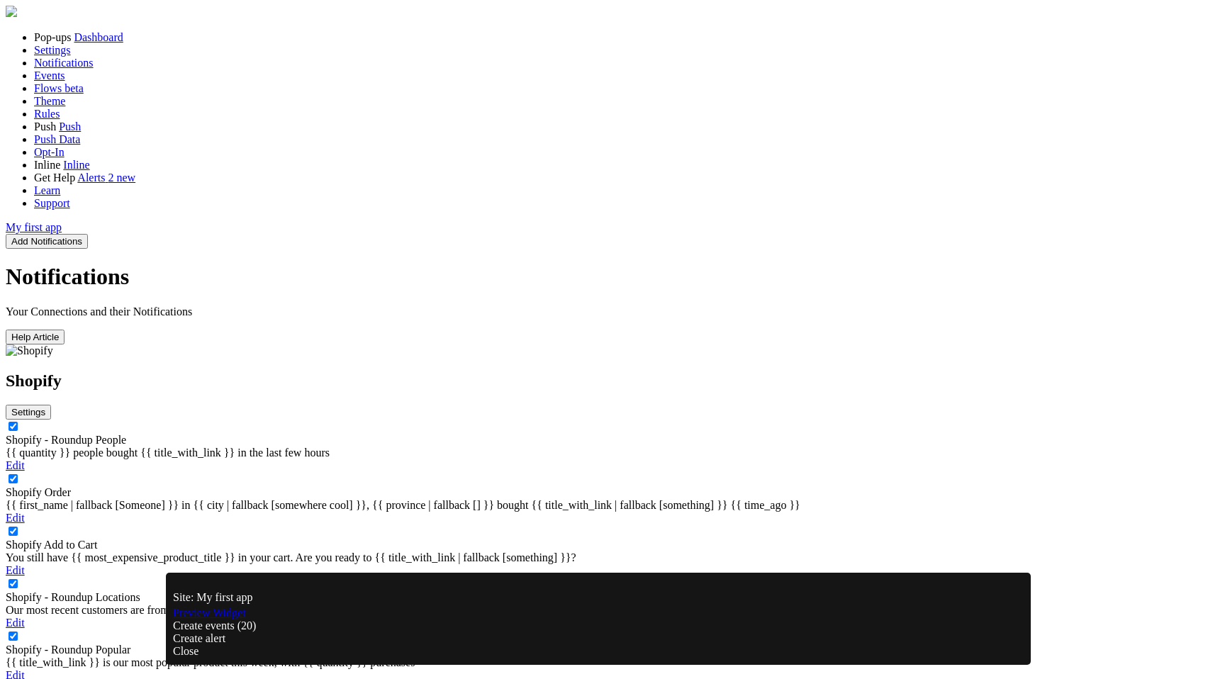
click at [97, 539] on link "Shopify Add to Cart" at bounding box center [51, 545] width 91 height 12
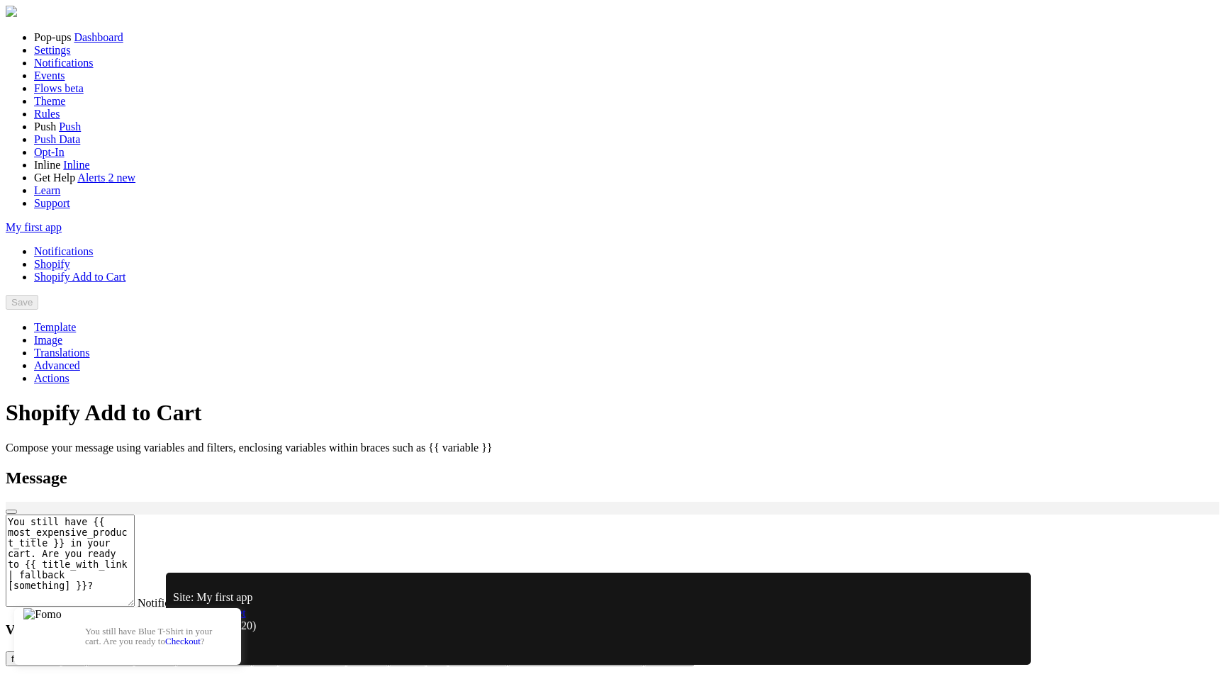
click at [94, 245] on link "Notifications" at bounding box center [64, 251] width 60 height 12
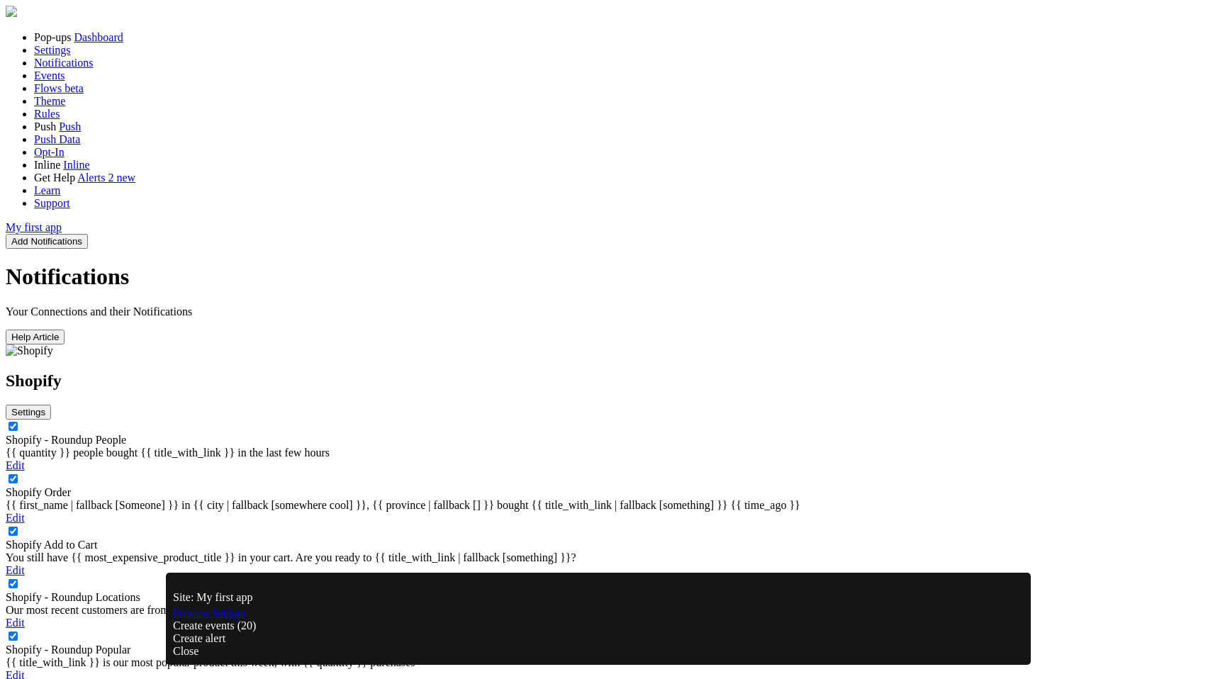
click at [45, 407] on icon at bounding box center [45, 412] width 0 height 11
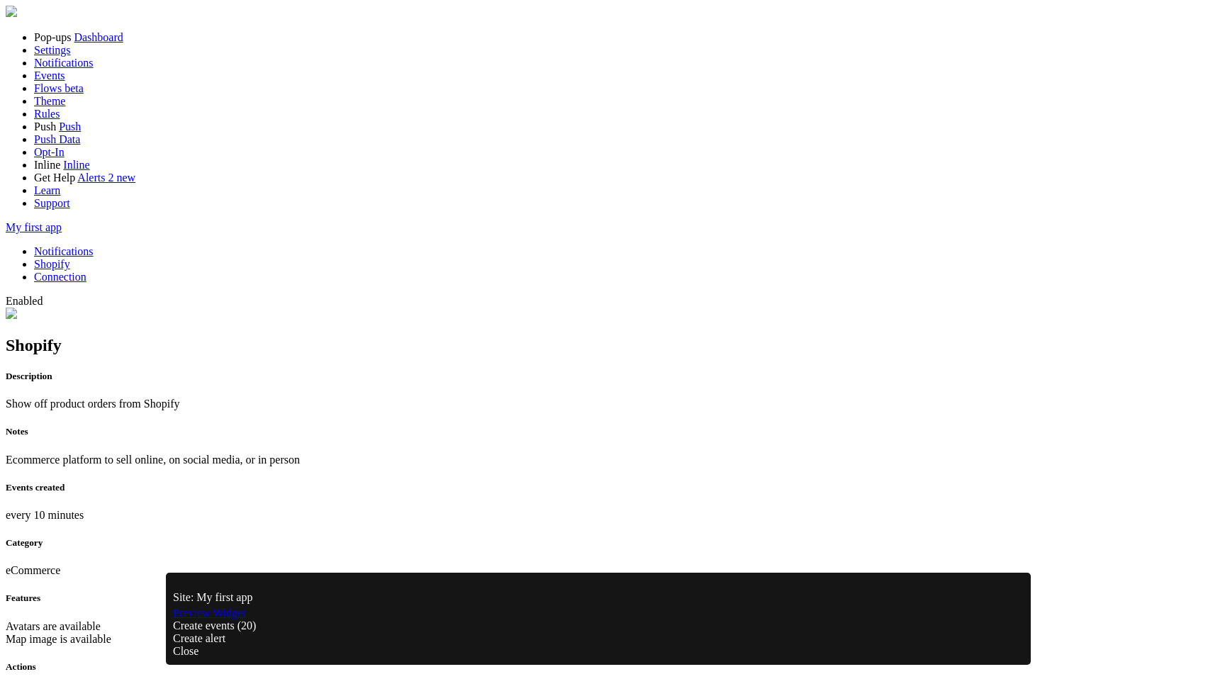
scroll to position [812, 0]
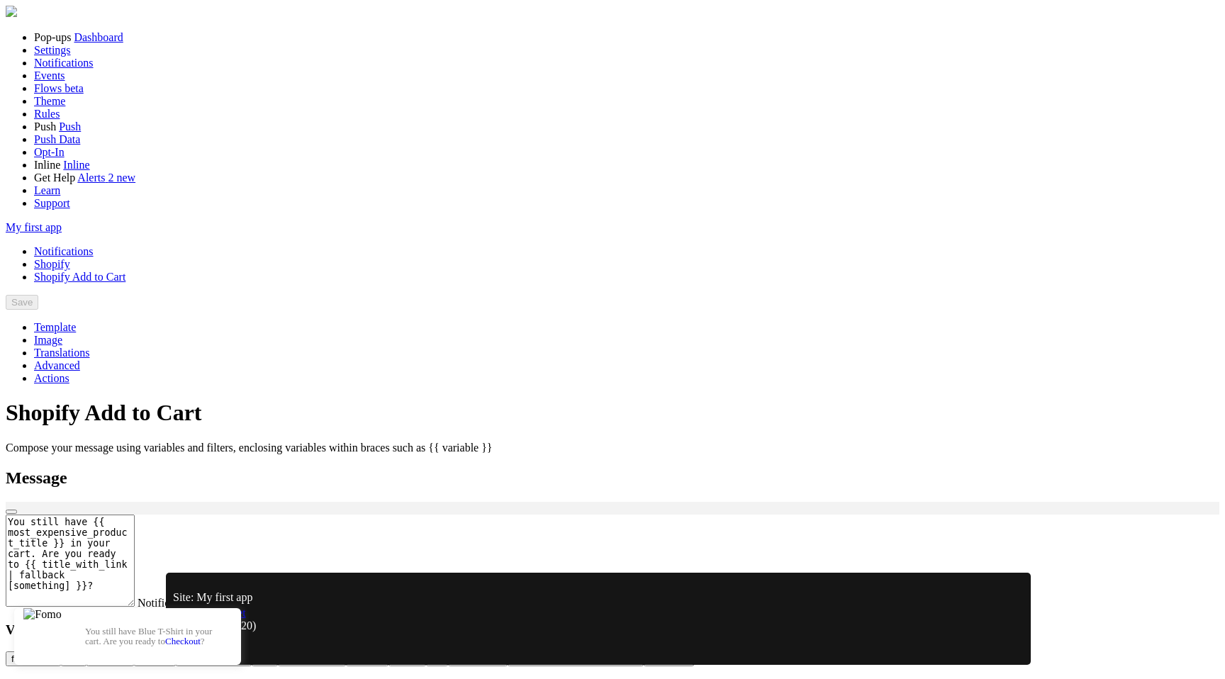
click at [94, 245] on link "Notifications" at bounding box center [64, 251] width 60 height 12
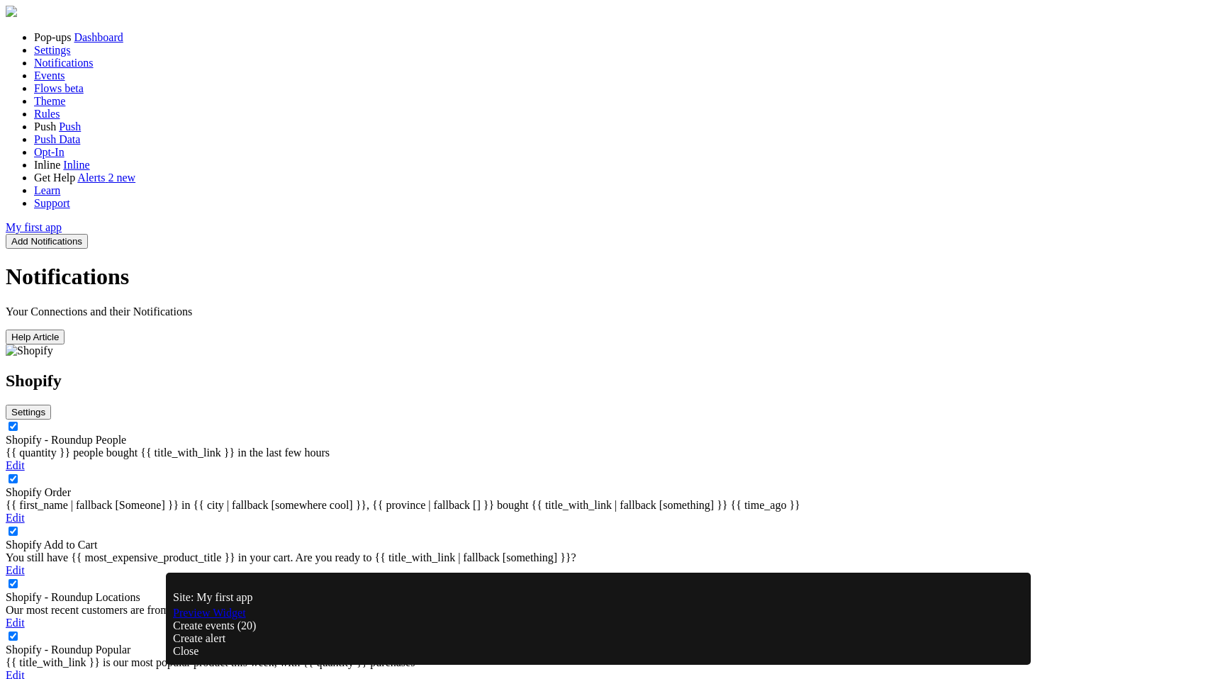
click at [51, 405] on button "Settings" at bounding box center [28, 412] width 45 height 15
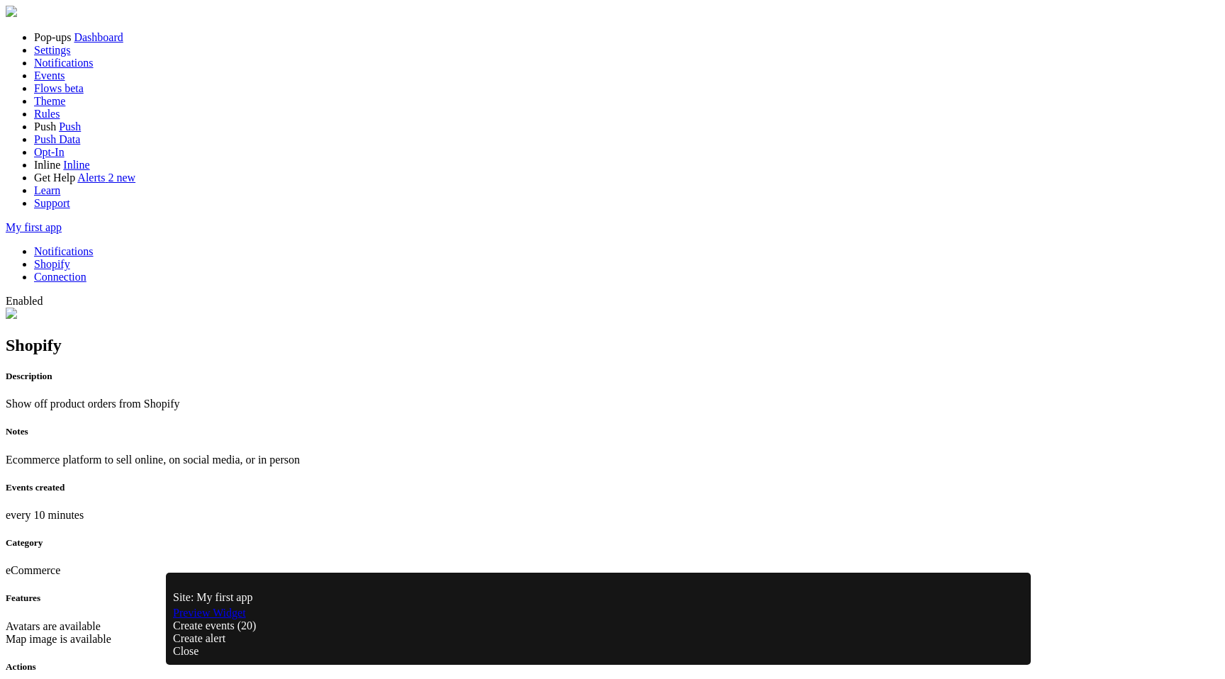
scroll to position [466, 0]
